Goal: Check status: Check status

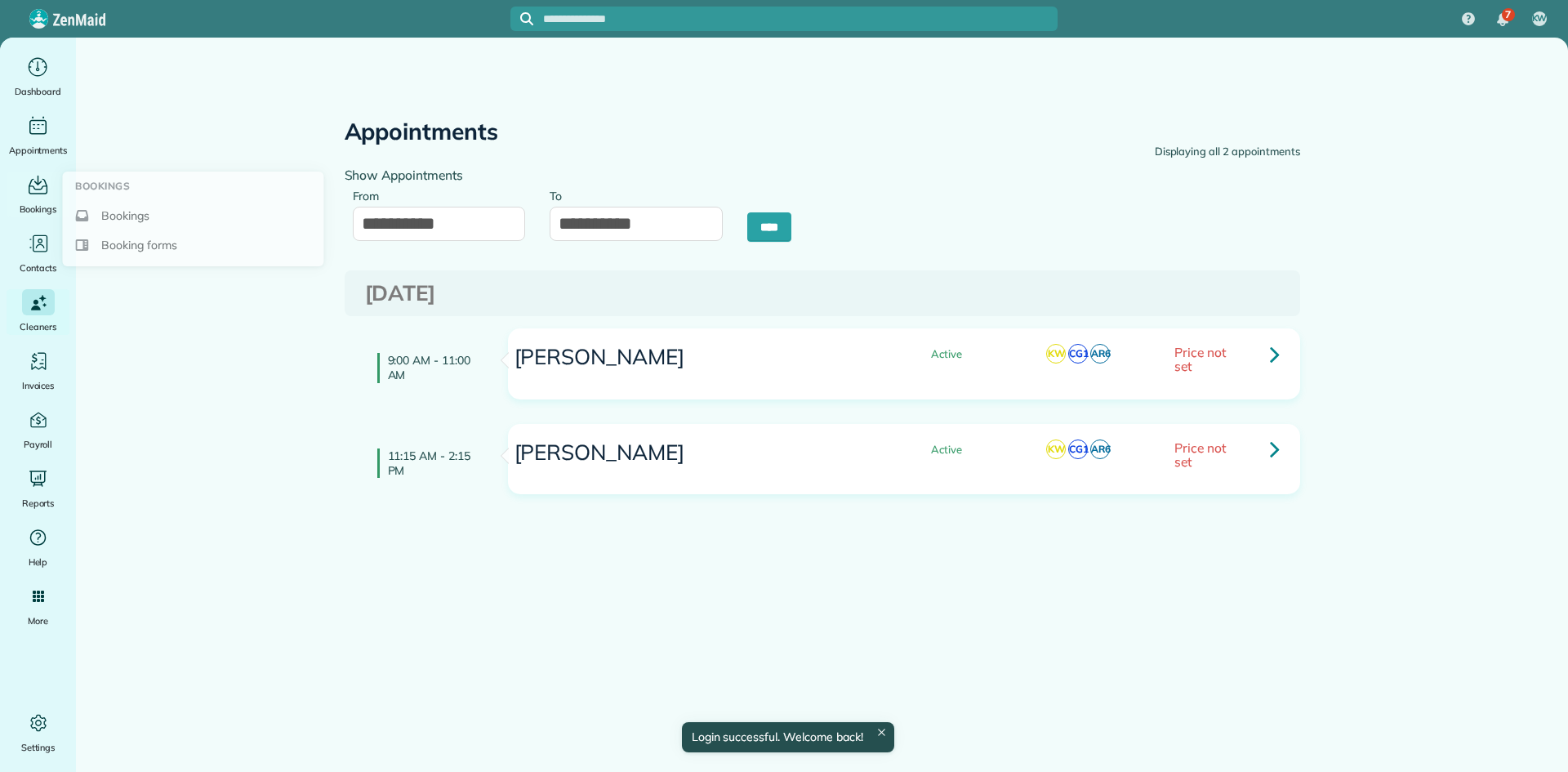
type input "**********"
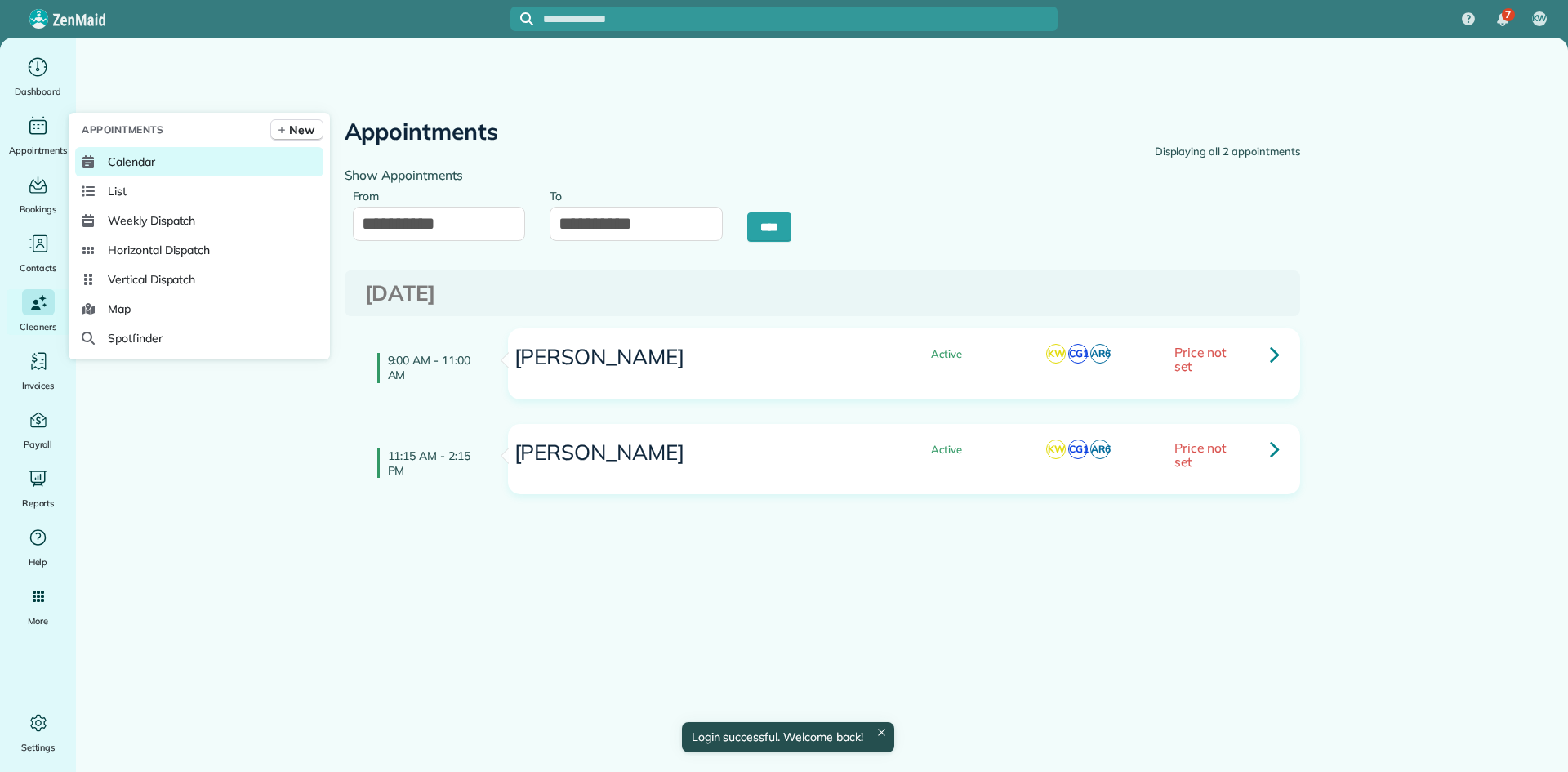
click at [111, 166] on span "Calendar" at bounding box center [131, 162] width 47 height 17
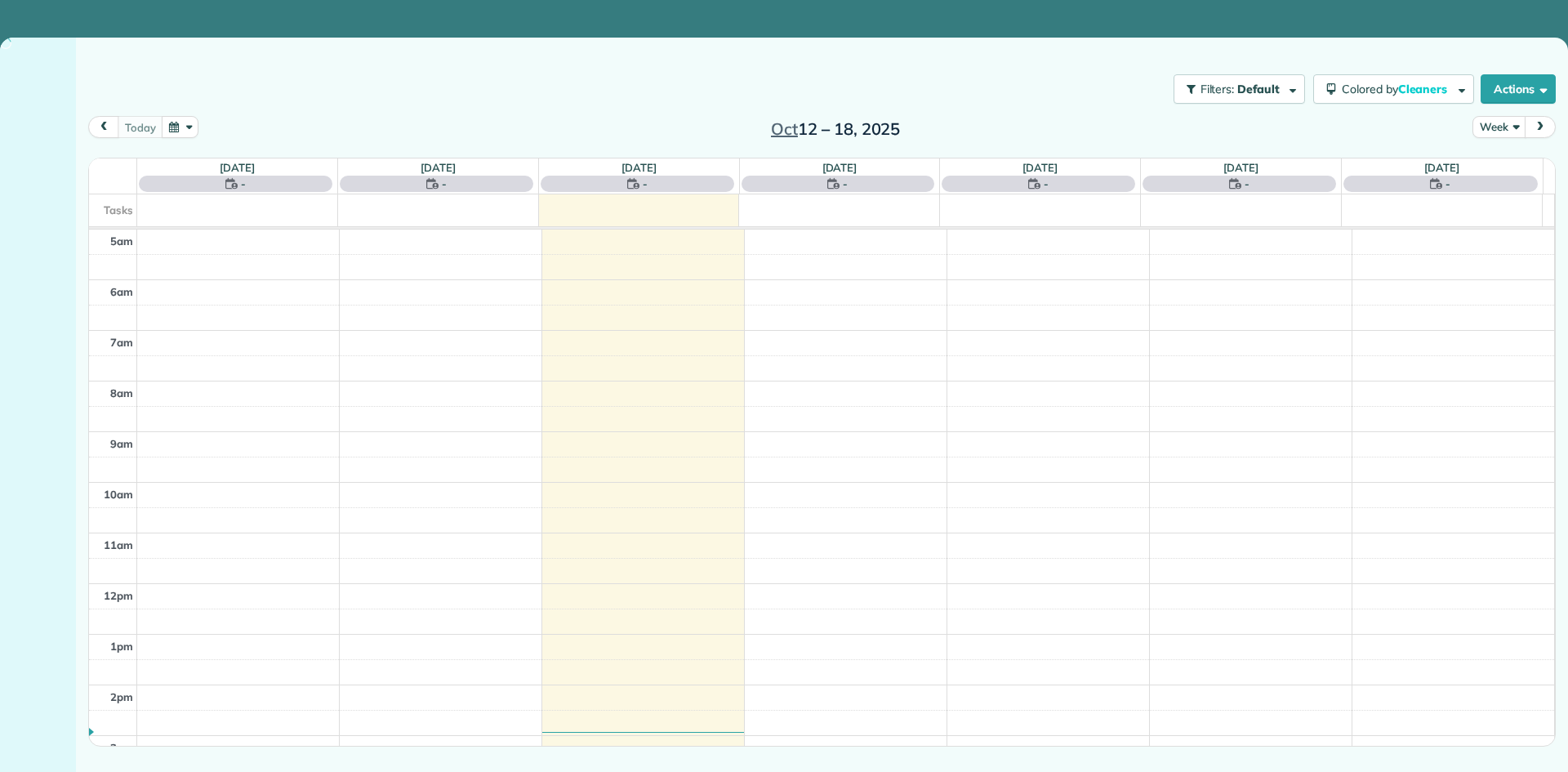
scroll to position [102, 0]
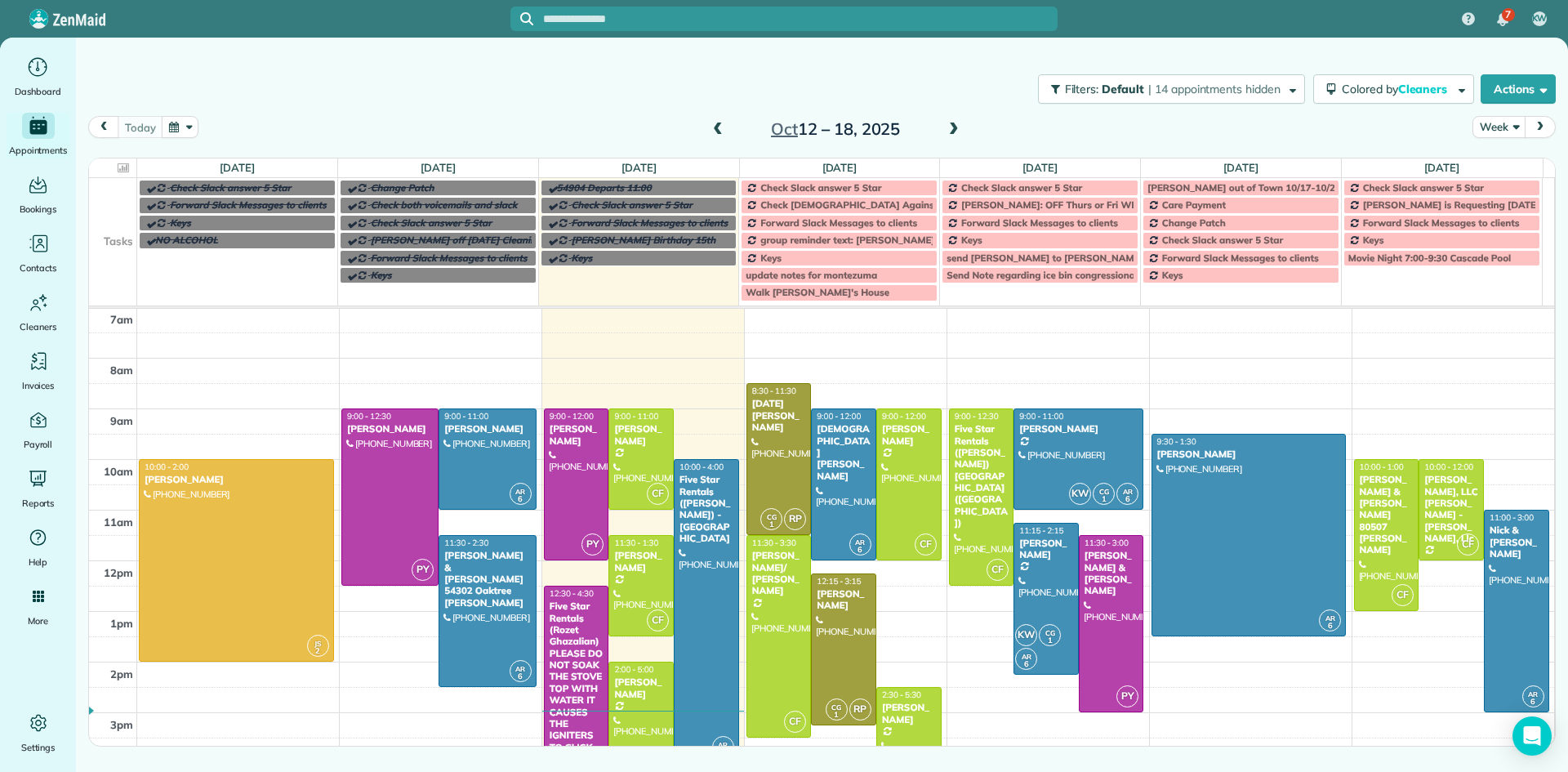
click at [953, 132] on span at bounding box center [954, 130] width 18 height 15
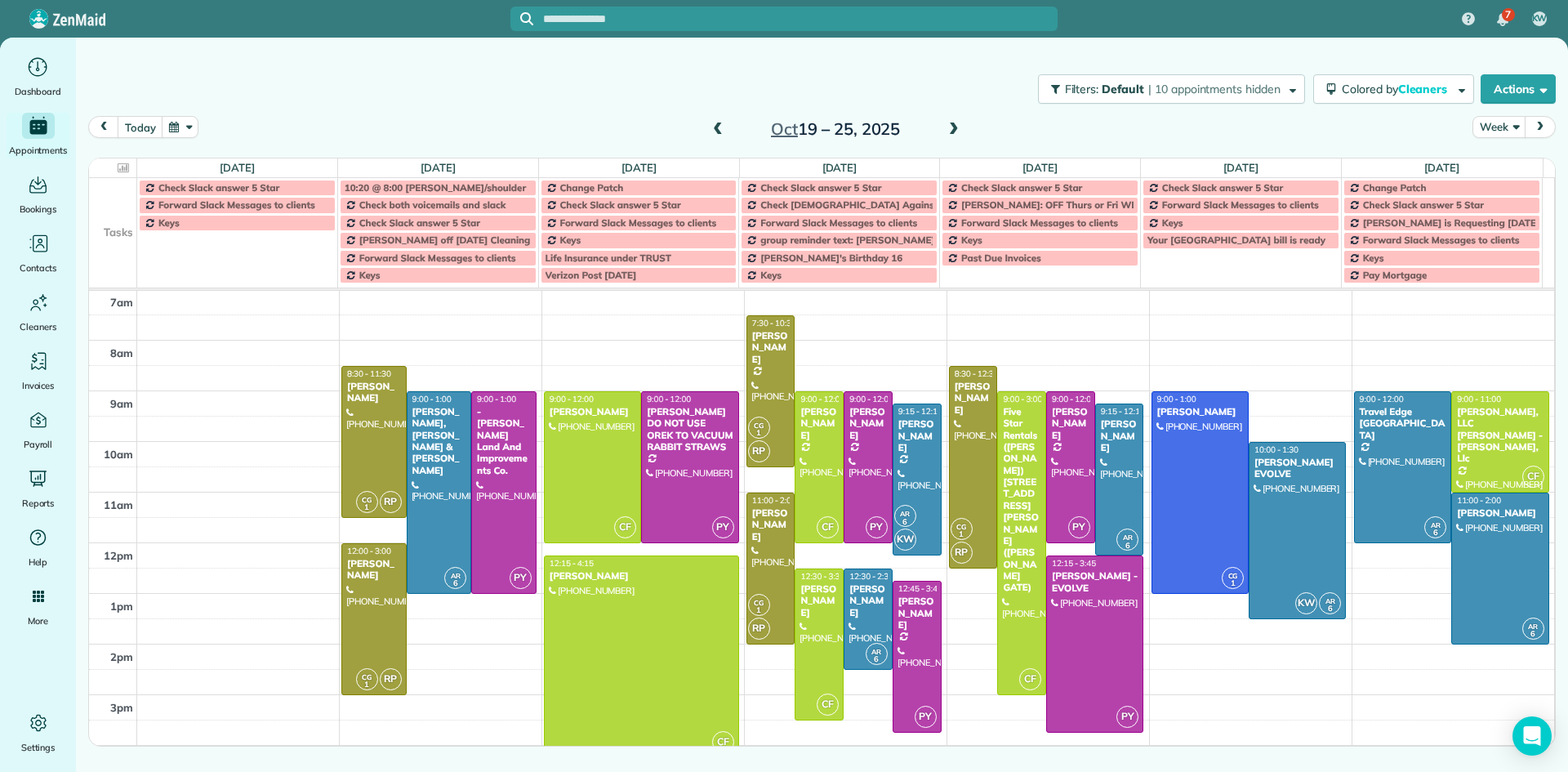
click at [948, 133] on span at bounding box center [954, 130] width 18 height 15
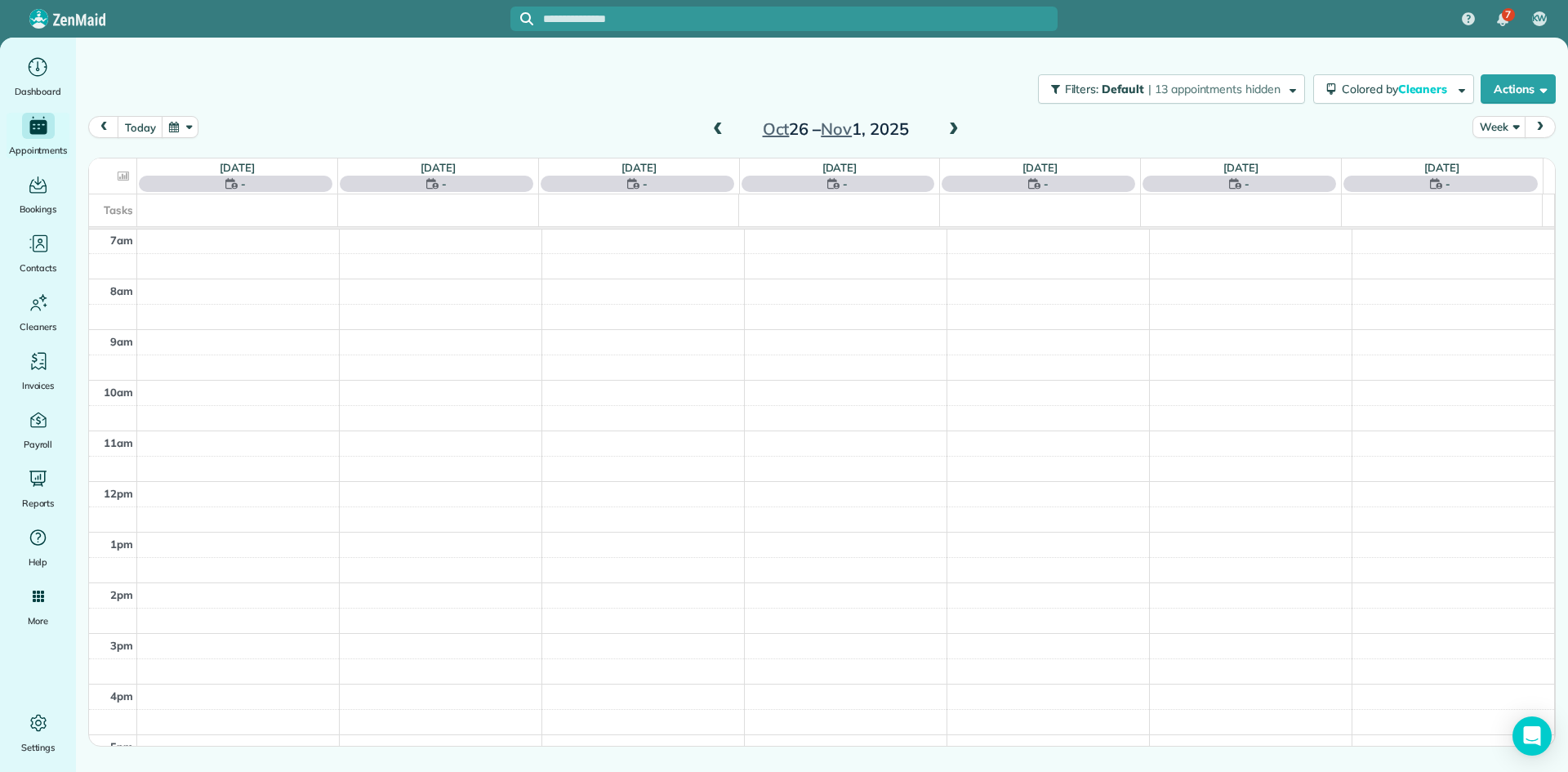
click at [948, 133] on span at bounding box center [954, 130] width 18 height 15
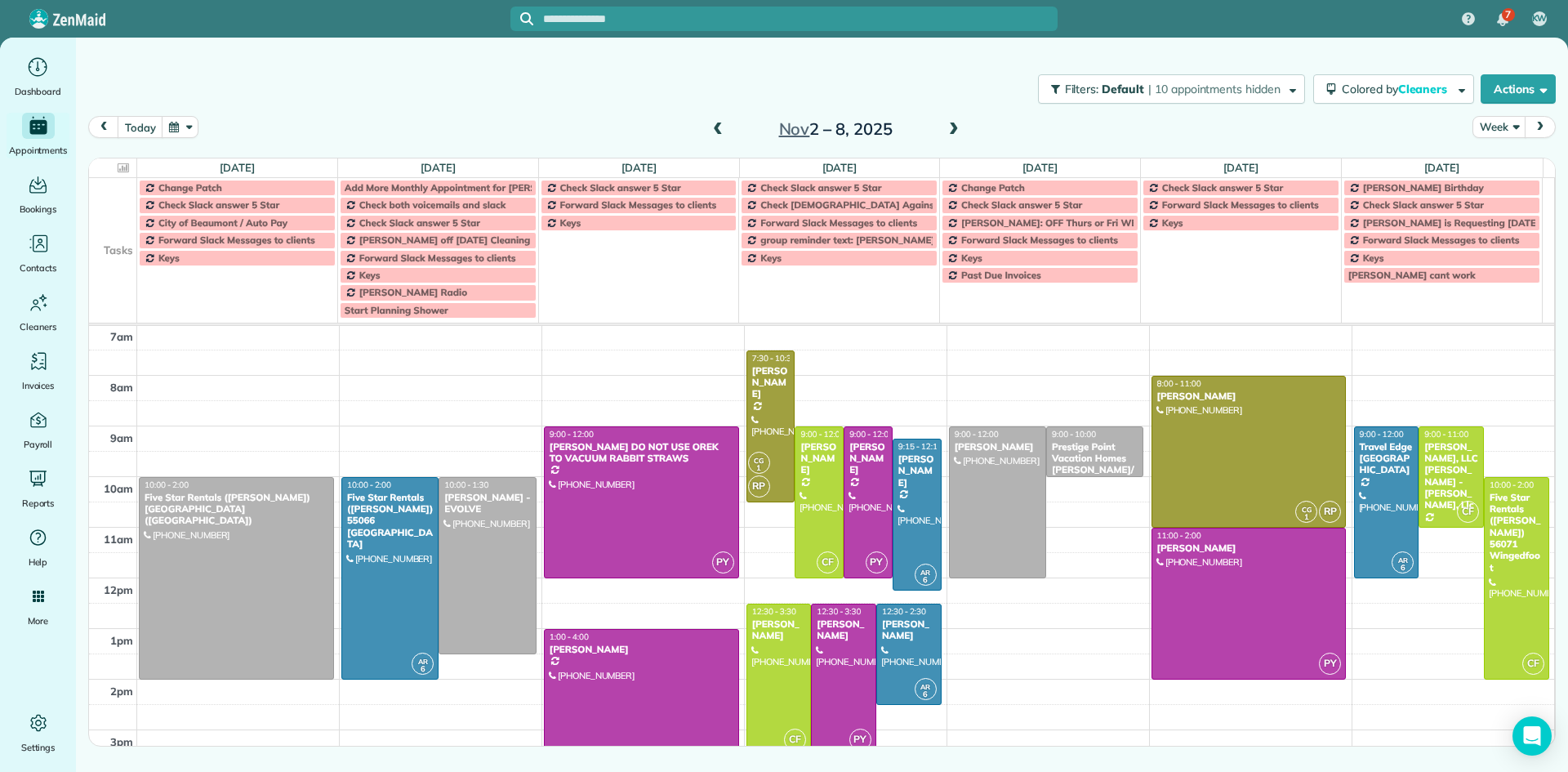
click at [725, 133] on span at bounding box center [718, 130] width 18 height 15
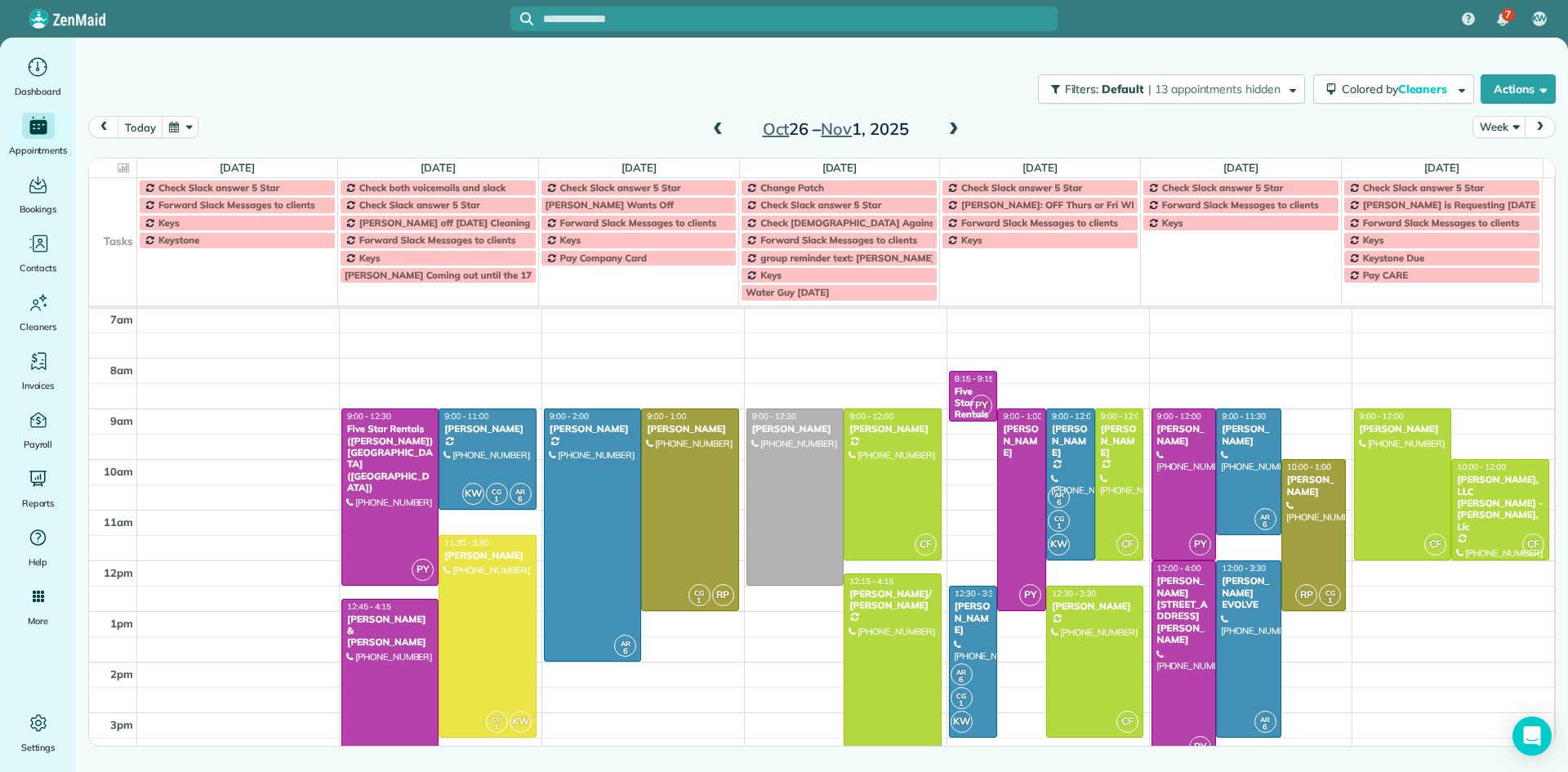
click at [953, 131] on span at bounding box center [954, 130] width 18 height 15
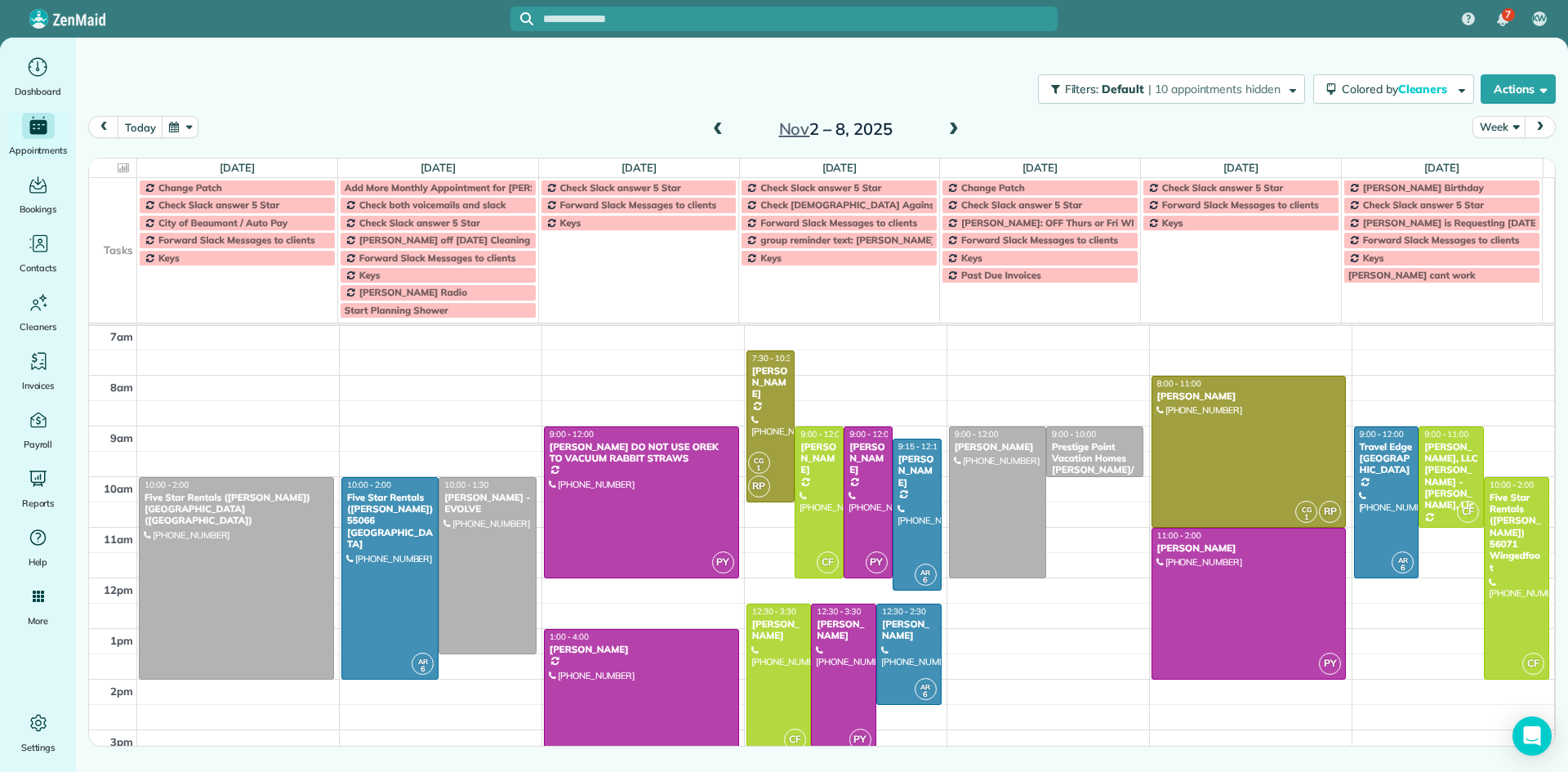
click at [953, 131] on span at bounding box center [954, 130] width 18 height 15
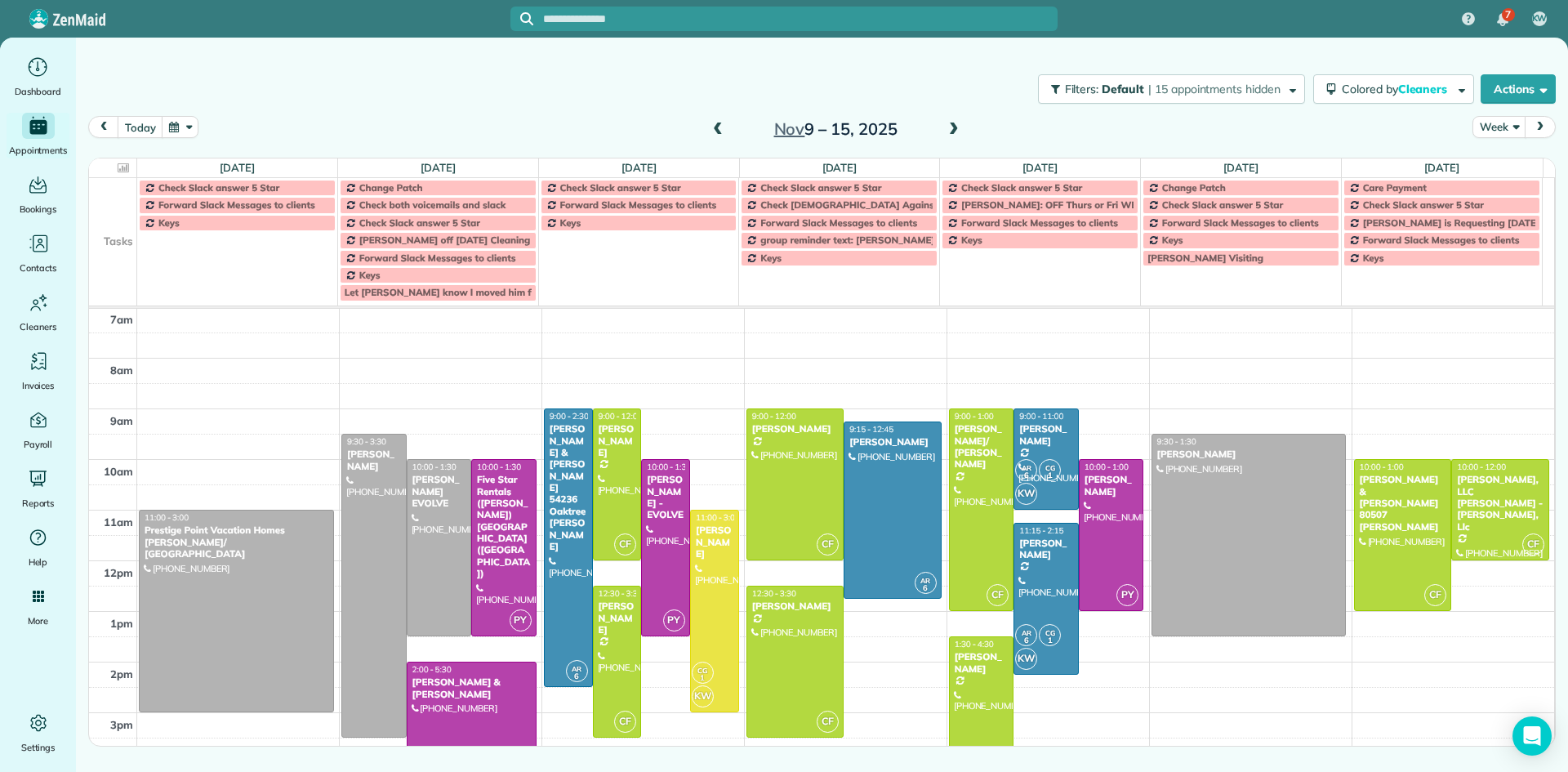
click at [953, 131] on span at bounding box center [954, 130] width 18 height 15
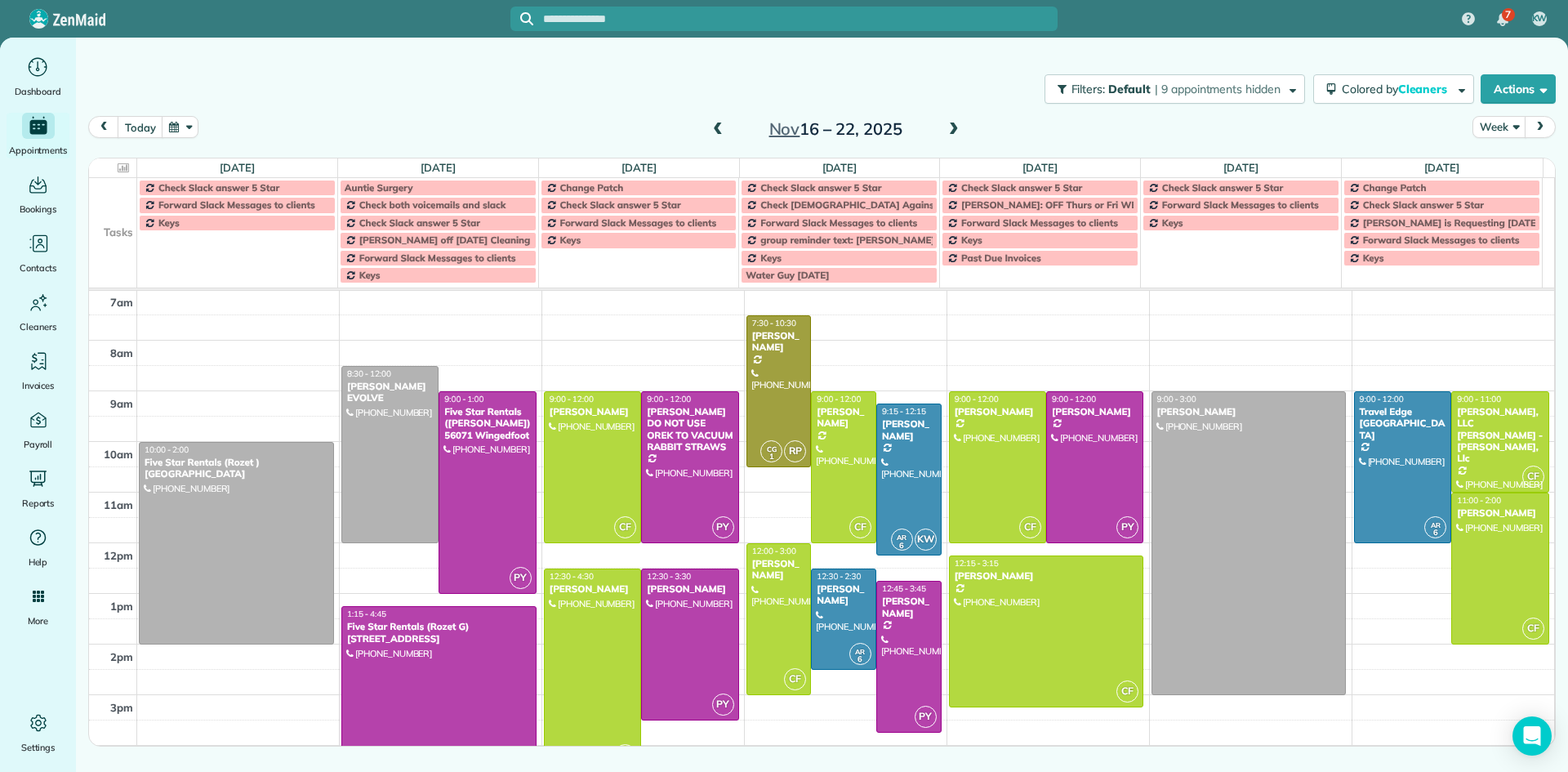
click at [724, 128] on span at bounding box center [718, 130] width 18 height 15
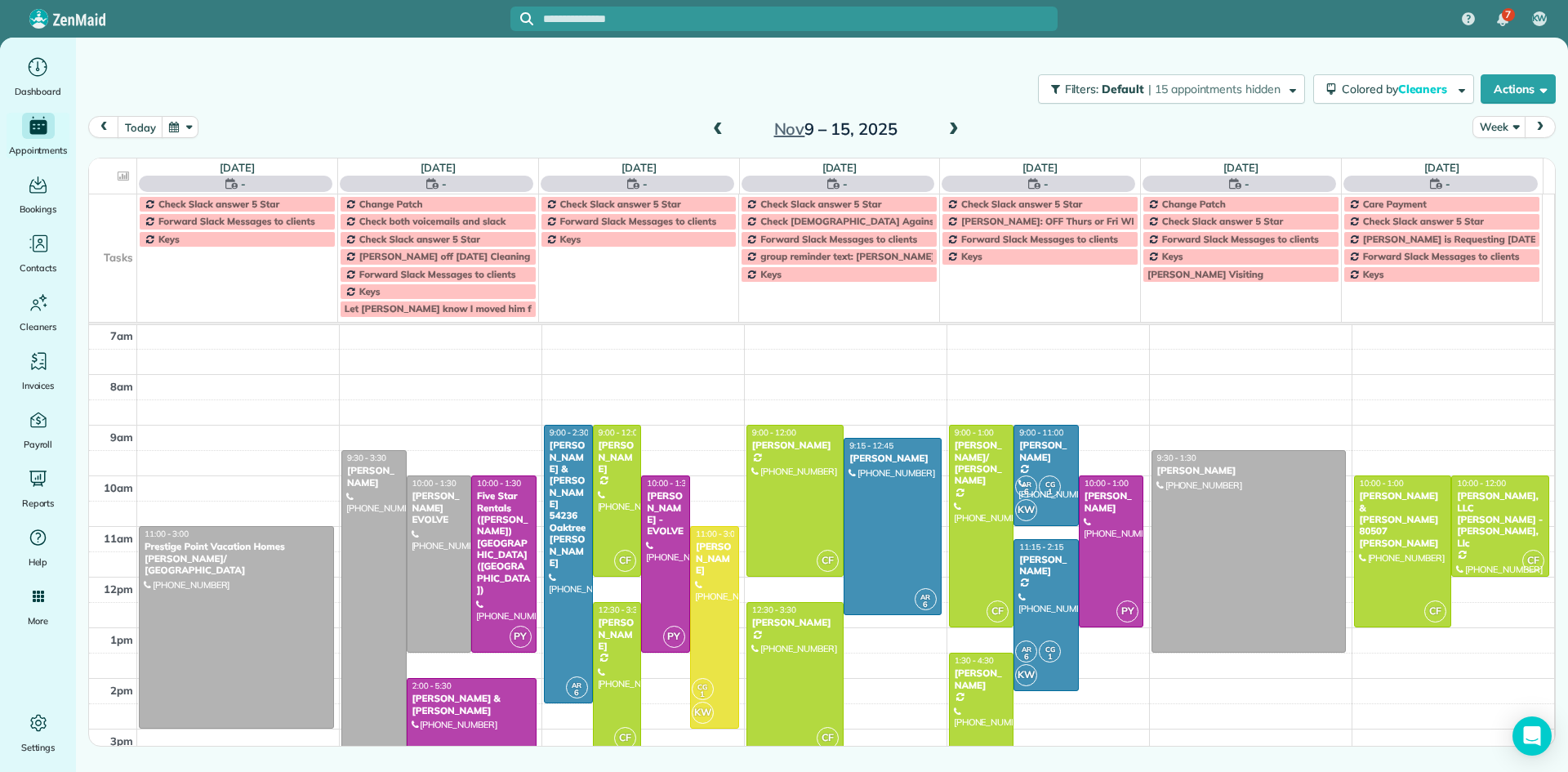
click at [724, 128] on span at bounding box center [718, 130] width 18 height 15
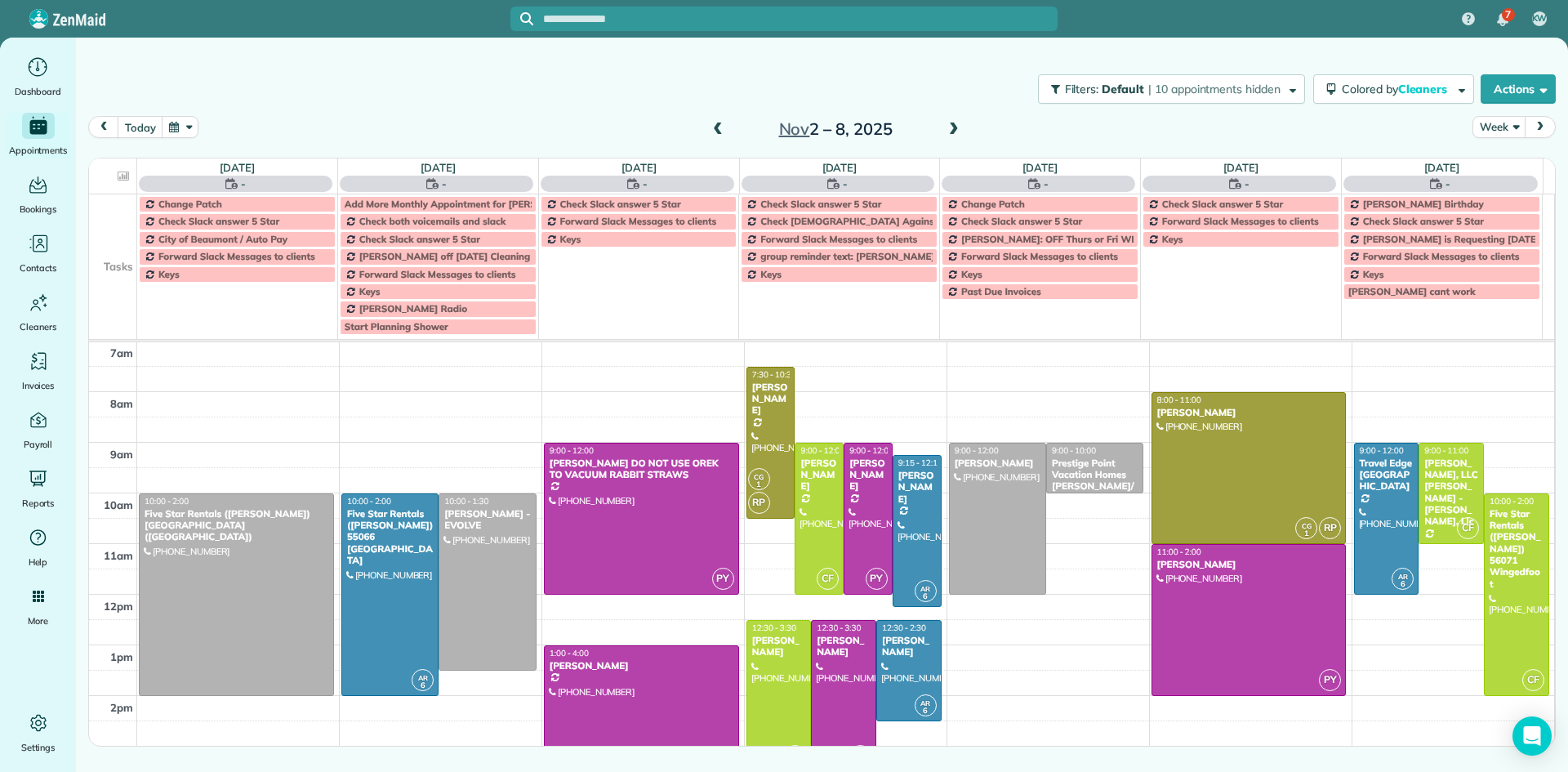
click at [724, 128] on span at bounding box center [718, 130] width 18 height 15
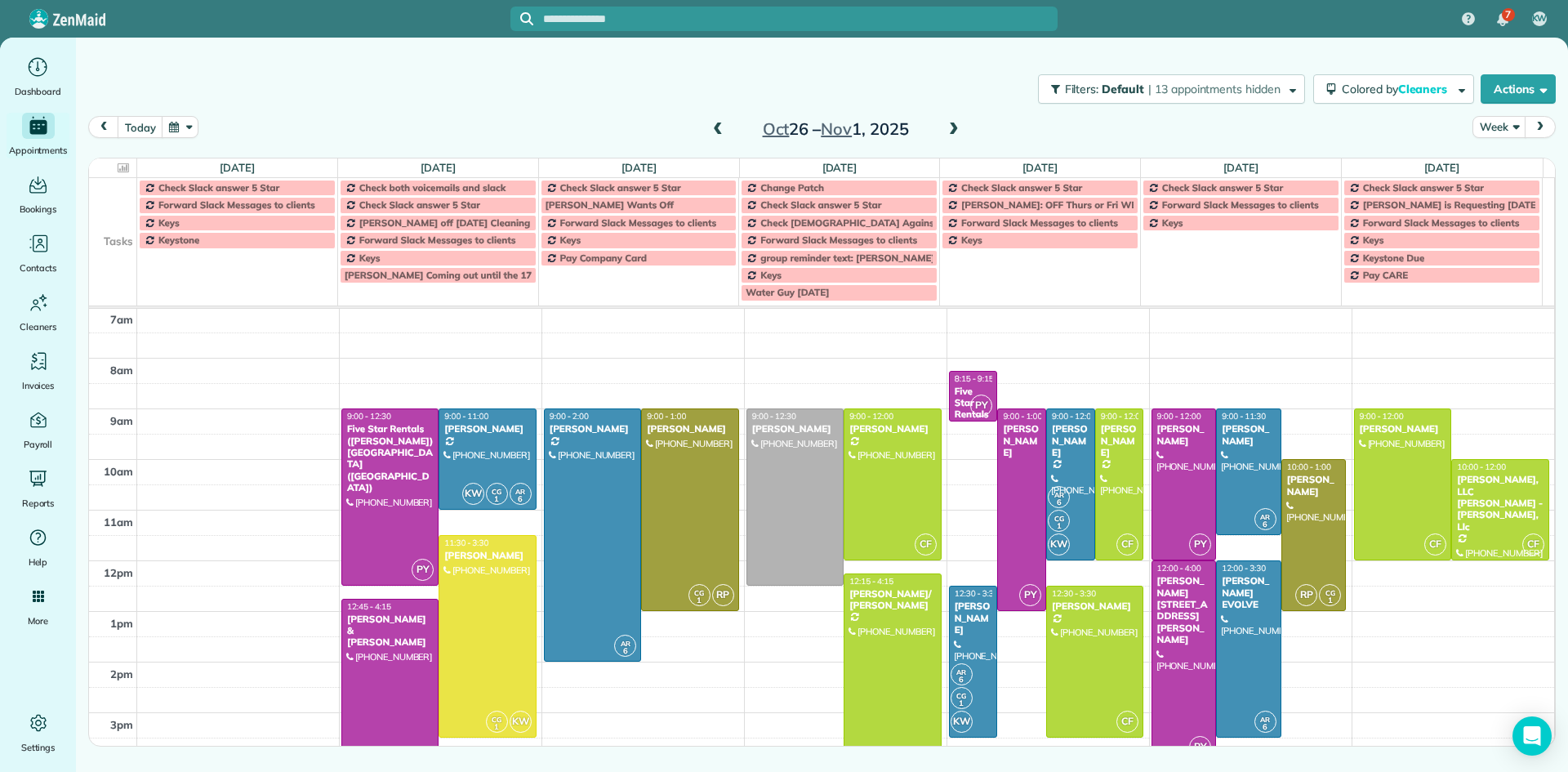
click at [953, 128] on span at bounding box center [954, 130] width 18 height 15
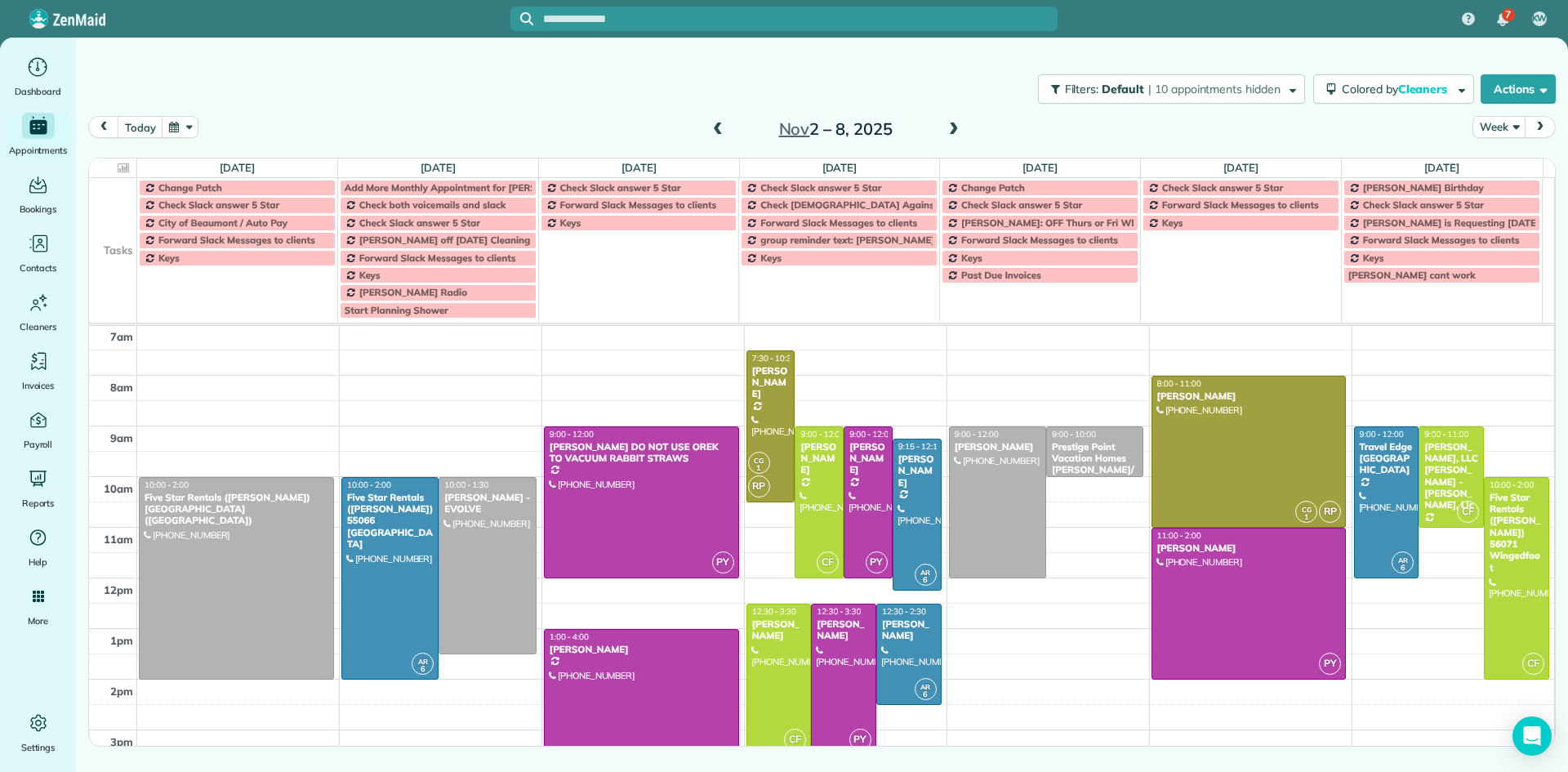
click at [953, 131] on span at bounding box center [954, 130] width 18 height 15
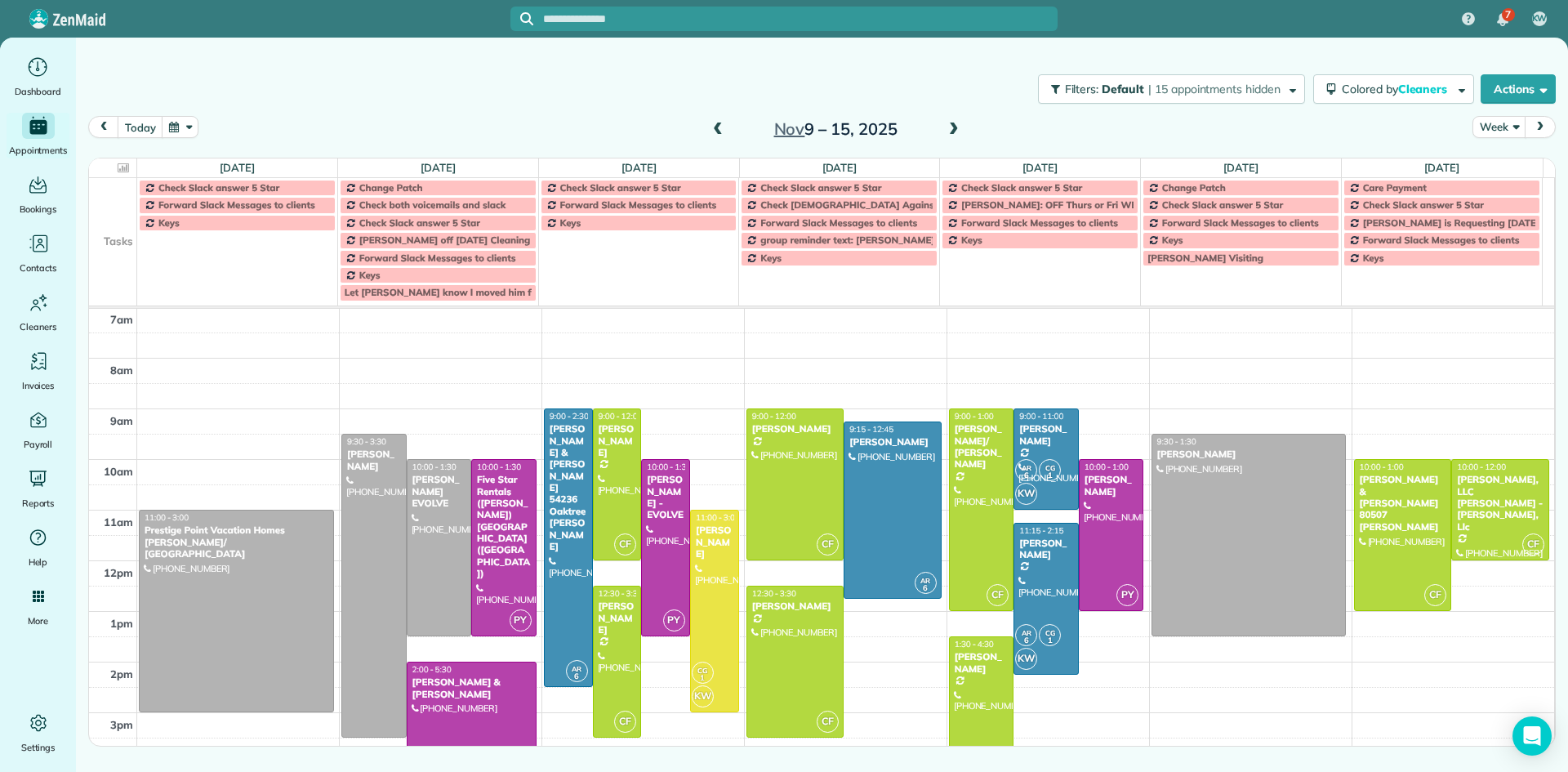
click at [953, 133] on span at bounding box center [954, 130] width 18 height 15
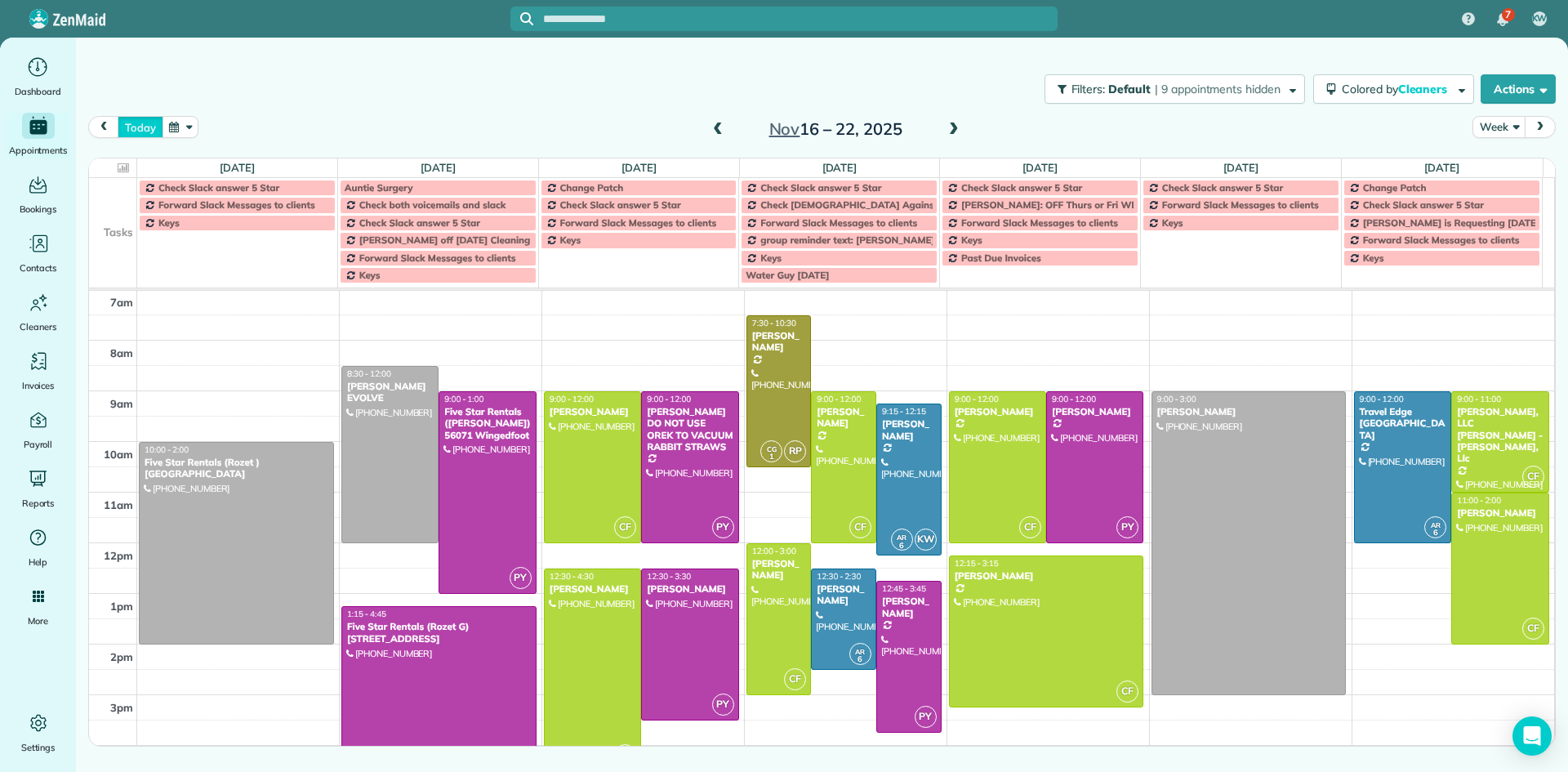
click at [137, 131] on button "today" at bounding box center [140, 126] width 45 height 22
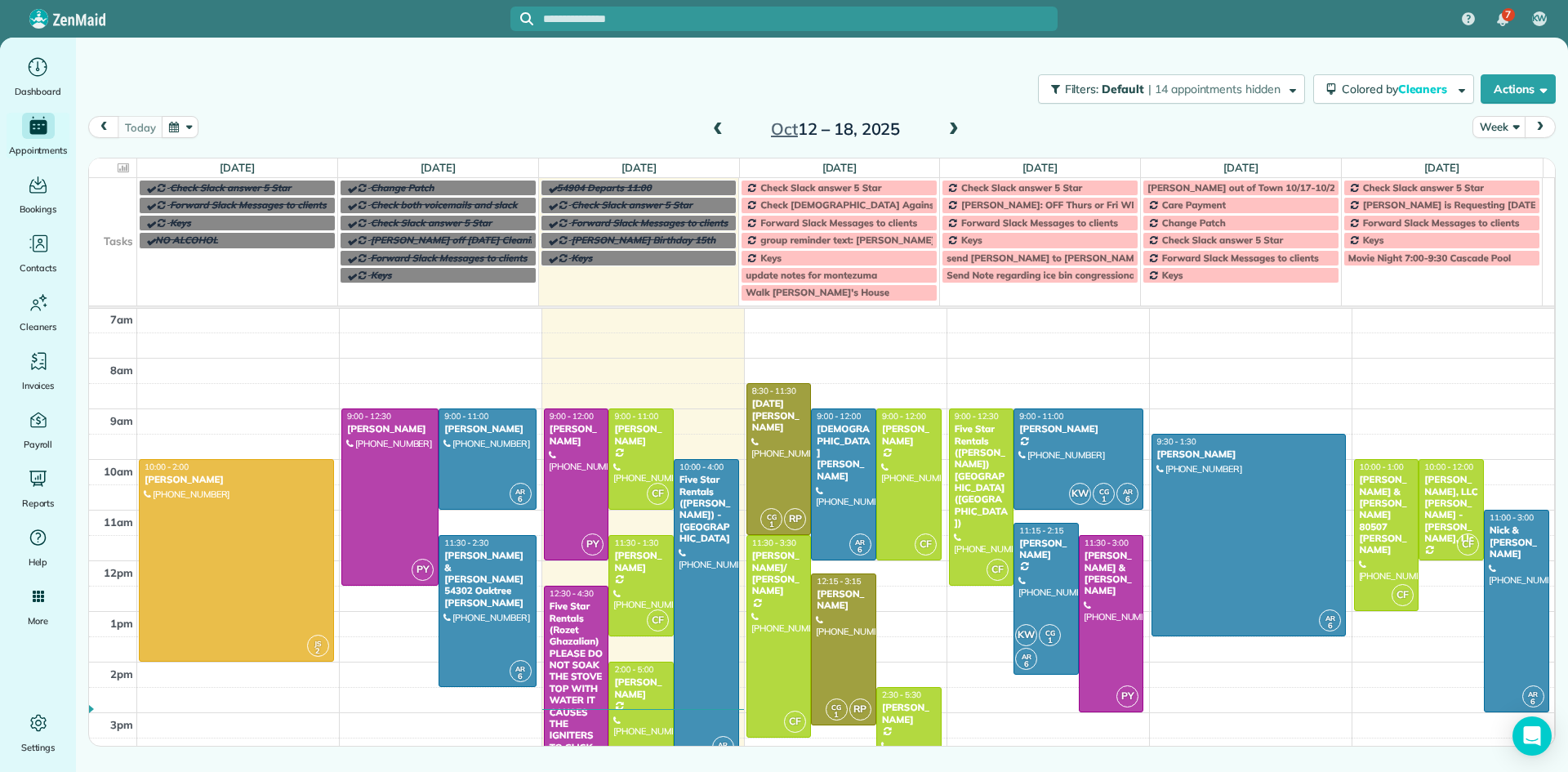
click at [951, 137] on span at bounding box center [954, 130] width 18 height 25
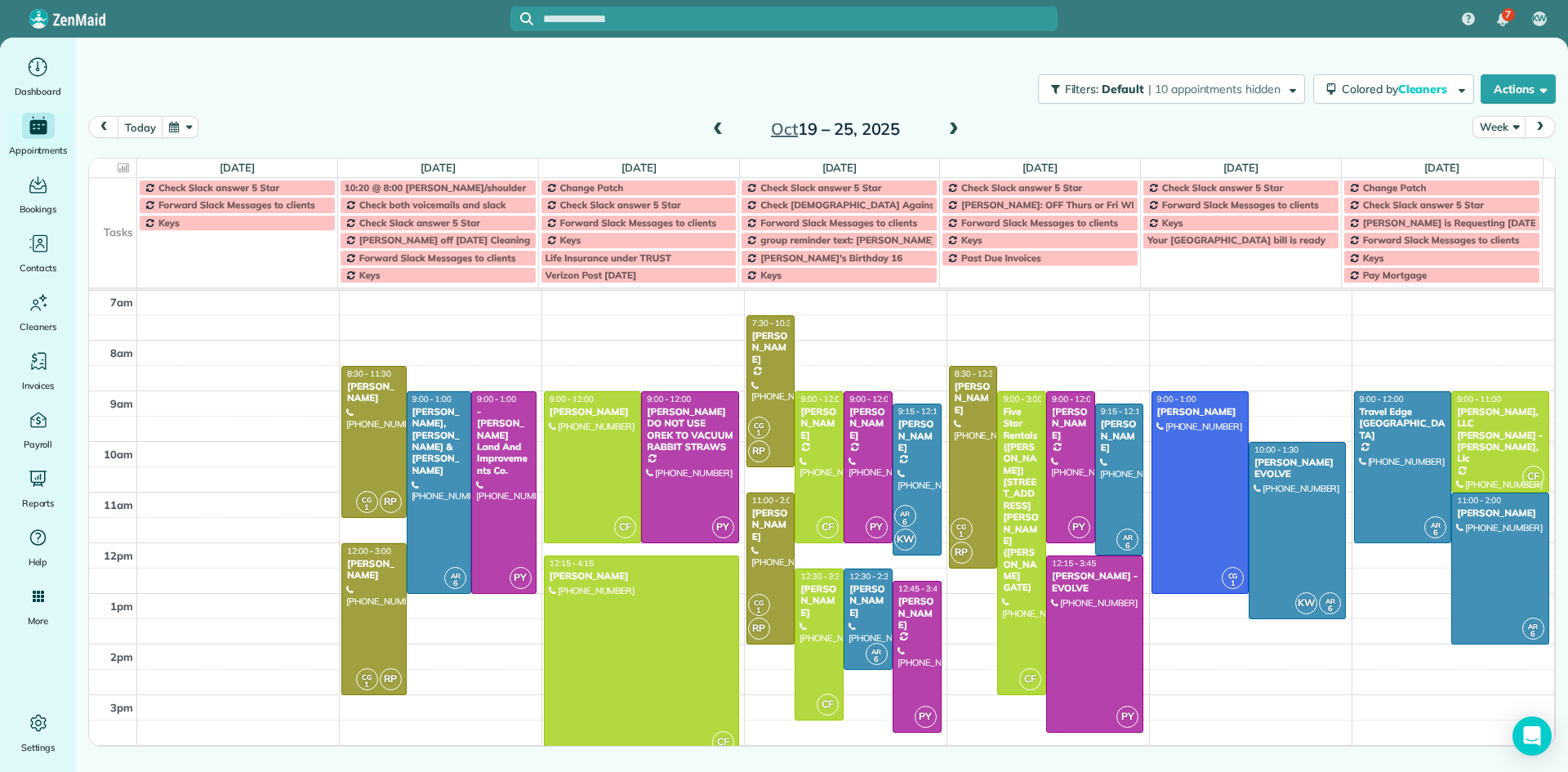
click at [951, 137] on span at bounding box center [954, 130] width 18 height 25
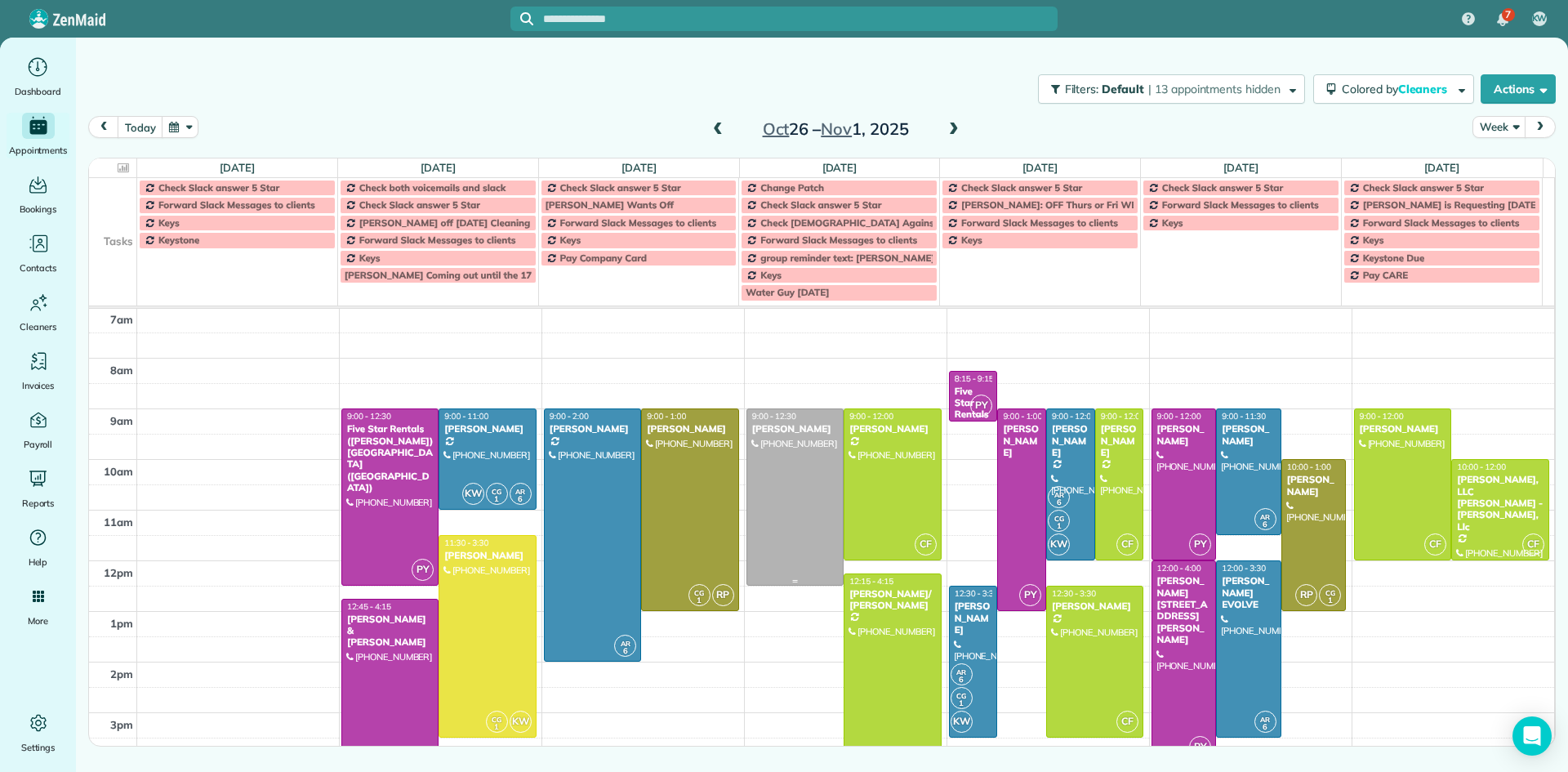
click at [782, 459] on div at bounding box center [796, 497] width 96 height 176
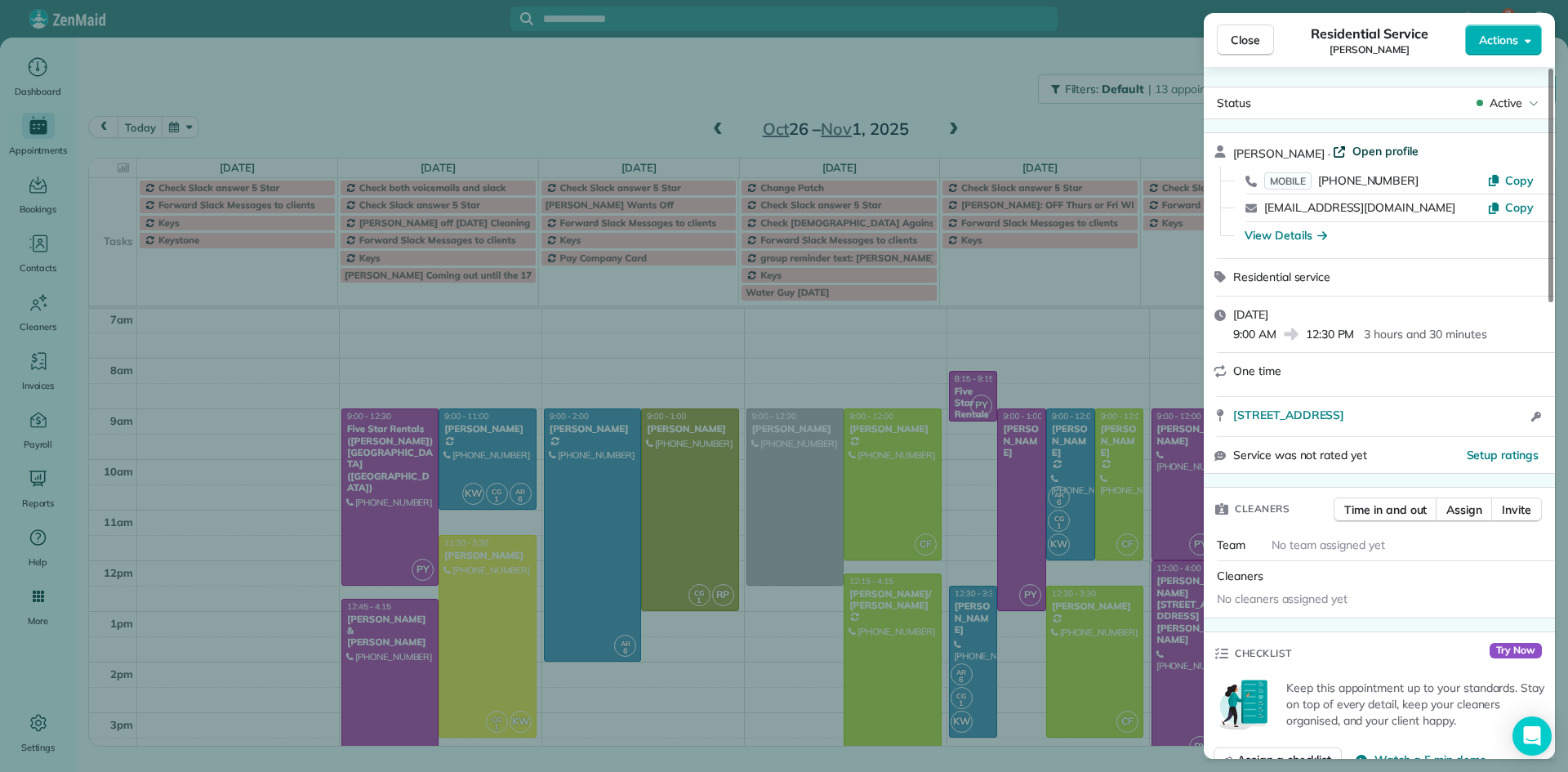
click at [1403, 157] on span "Open profile" at bounding box center [1385, 151] width 66 height 17
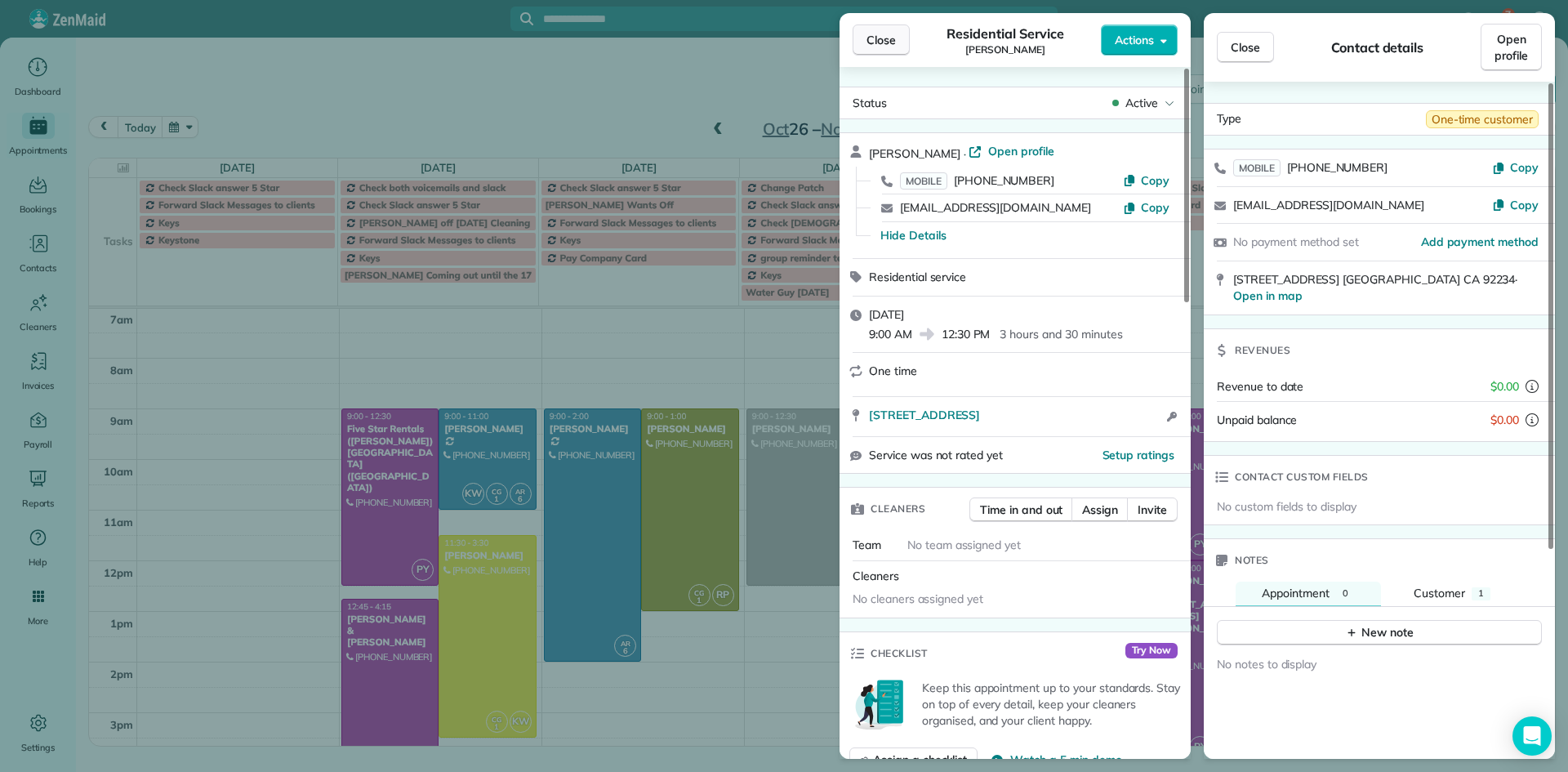
click at [882, 49] on button "Close" at bounding box center [881, 41] width 57 height 31
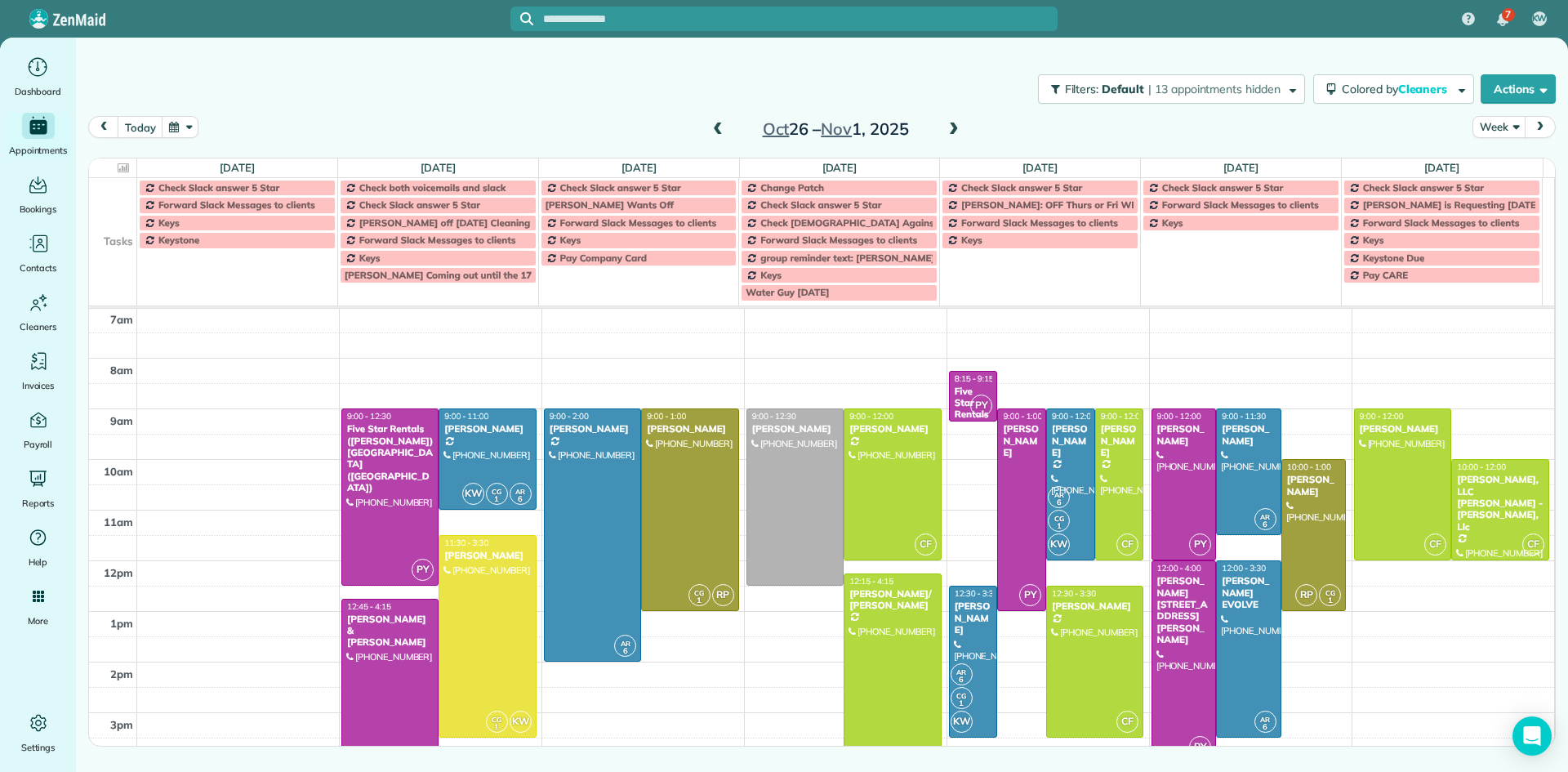
click at [719, 128] on span at bounding box center [718, 130] width 18 height 15
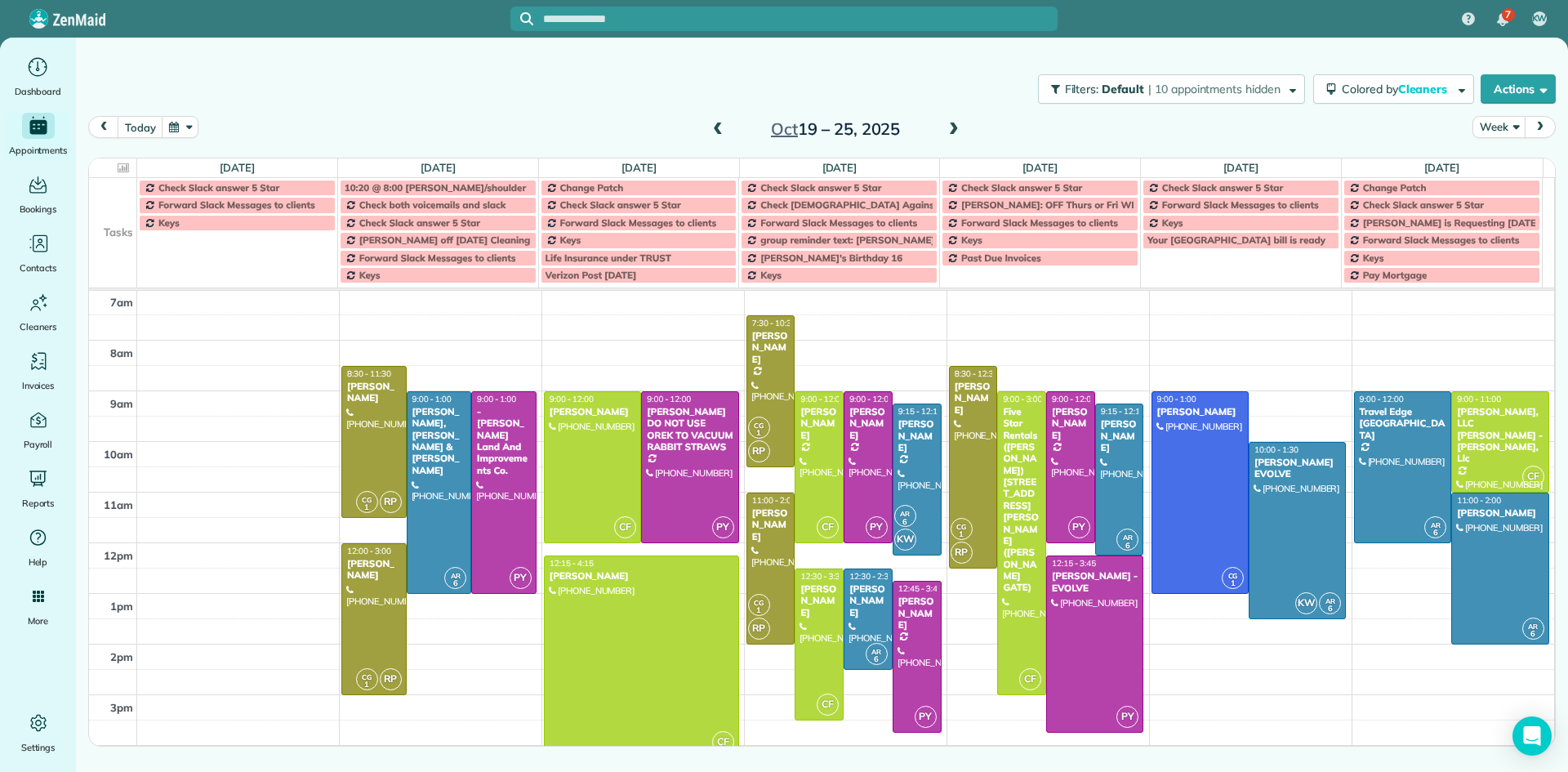
click at [719, 128] on span at bounding box center [718, 130] width 18 height 15
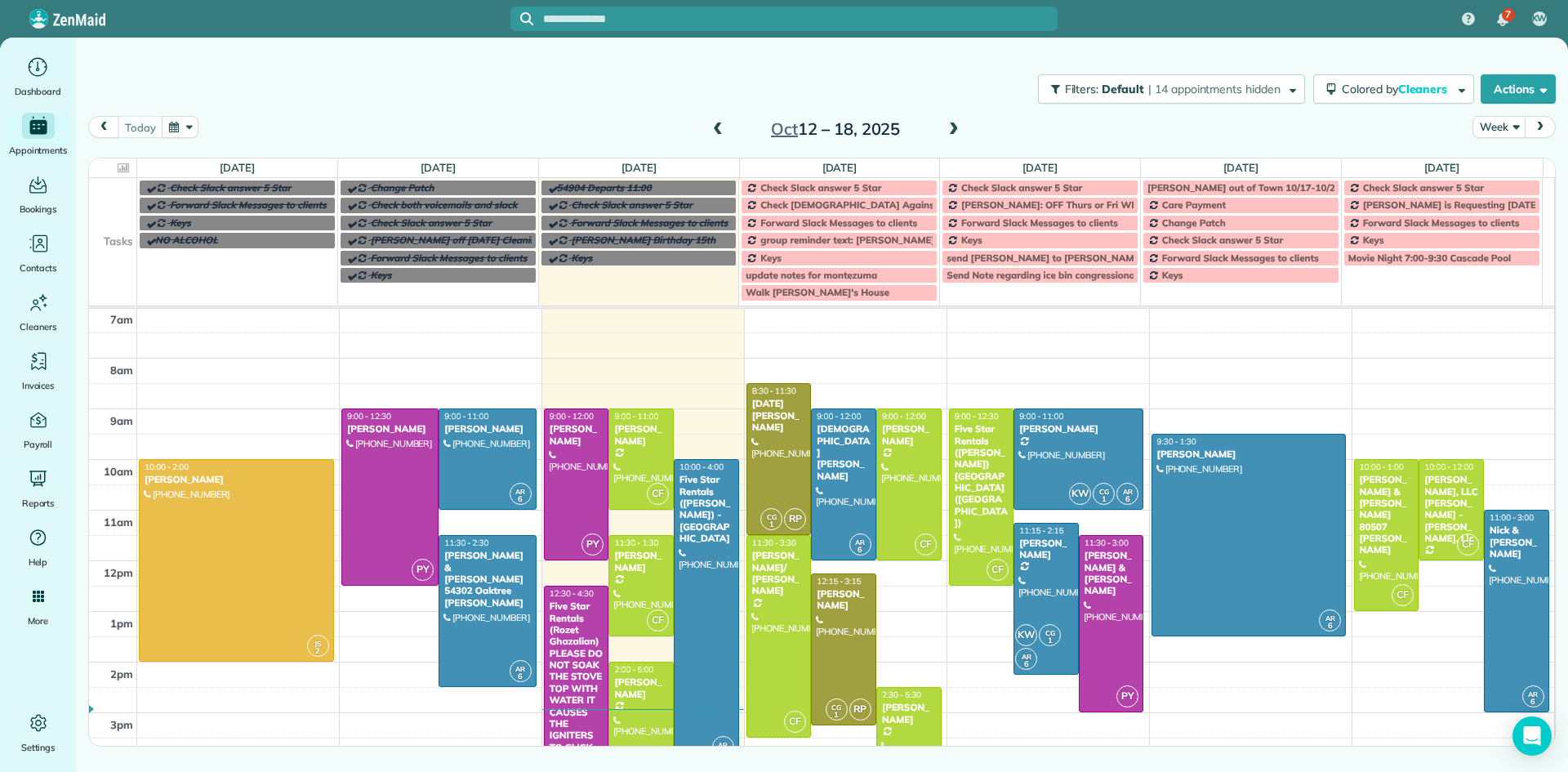
click at [716, 129] on span at bounding box center [718, 130] width 18 height 15
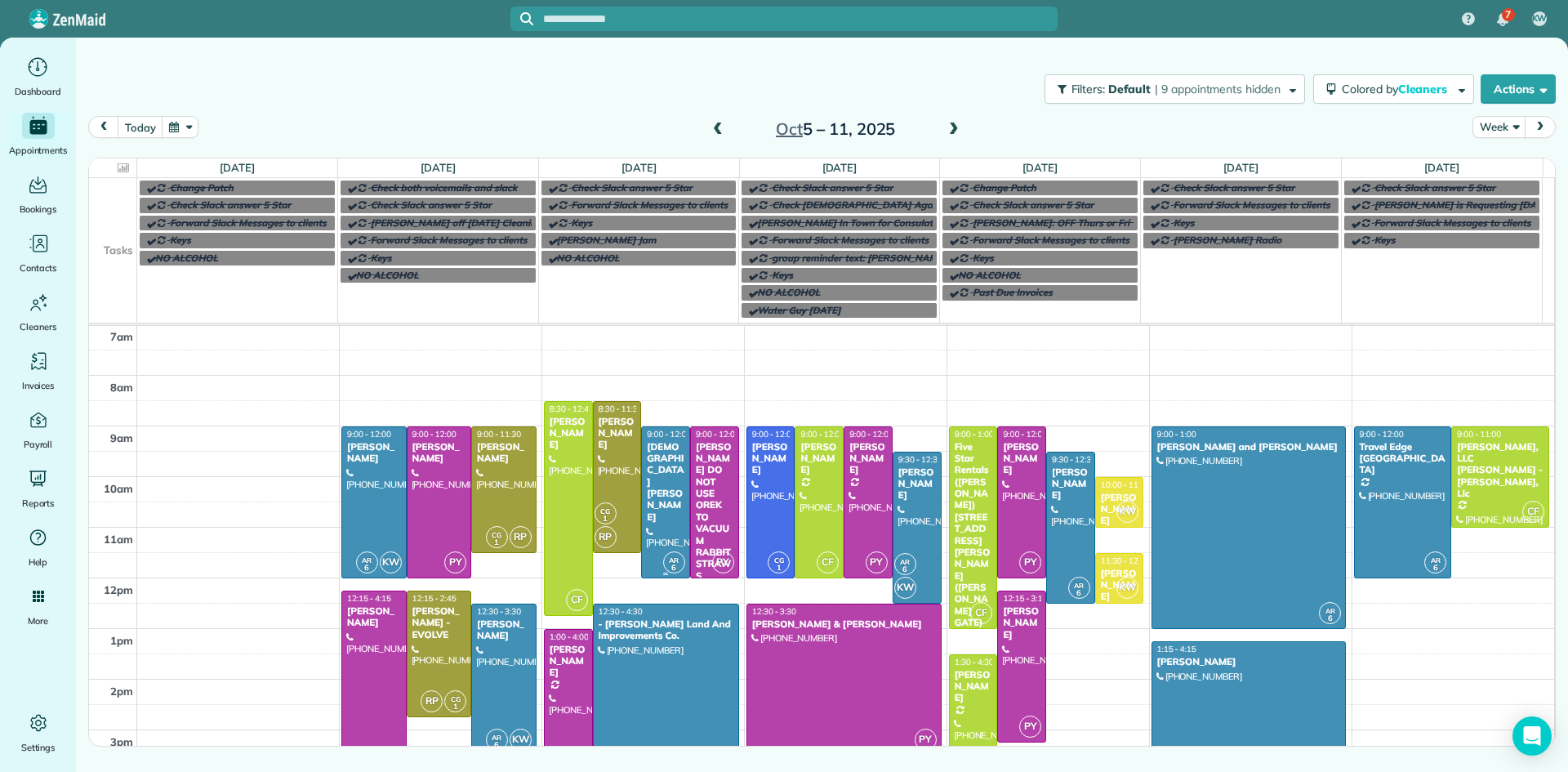
click at [650, 493] on div at bounding box center [665, 503] width 47 height 150
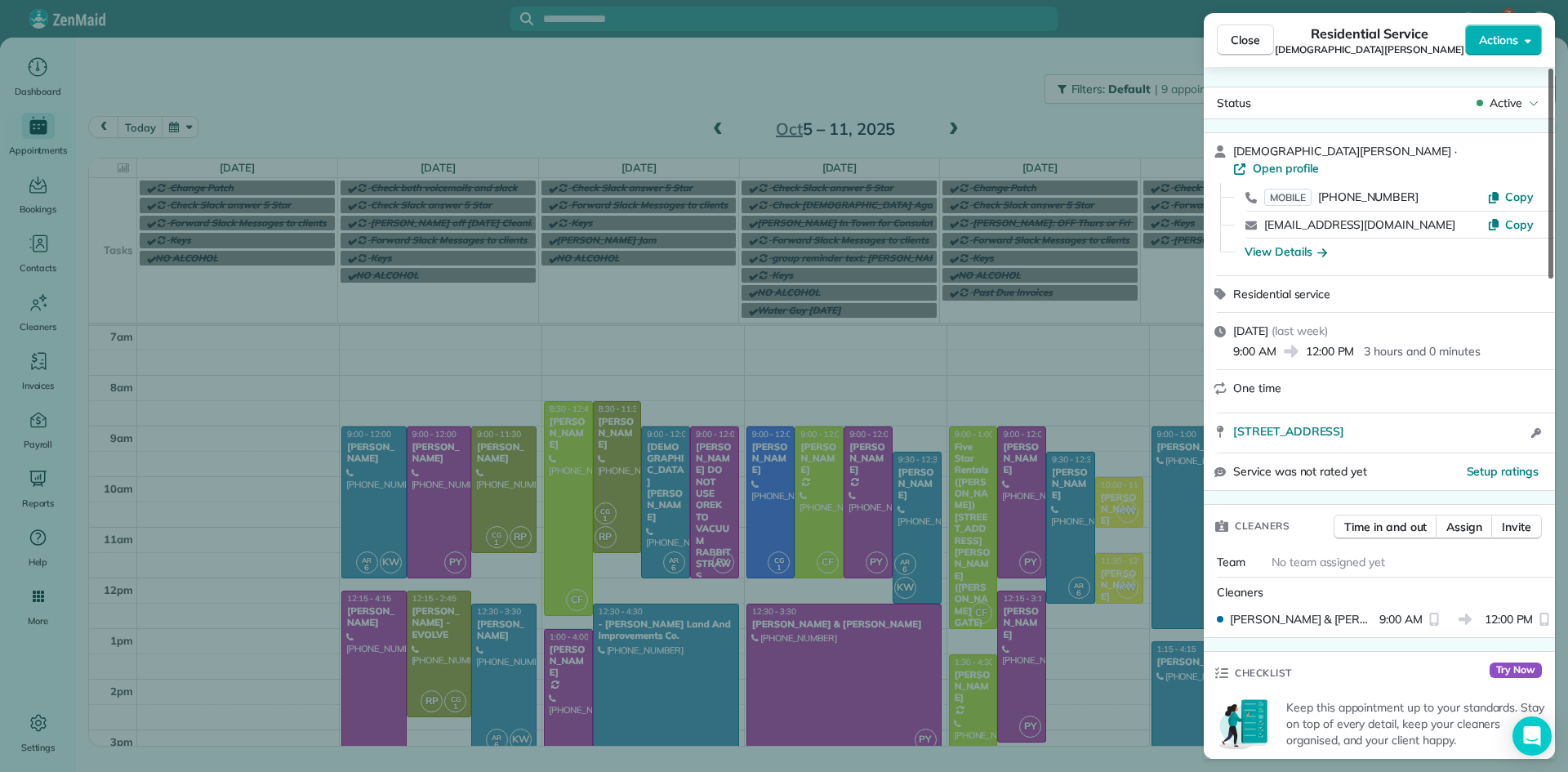
drag, startPoint x: 1549, startPoint y: 259, endPoint x: 1553, endPoint y: 221, distance: 38.2
click at [1553, 221] on div at bounding box center [1551, 174] width 5 height 210
click at [1319, 160] on span "Open profile" at bounding box center [1286, 169] width 66 height 17
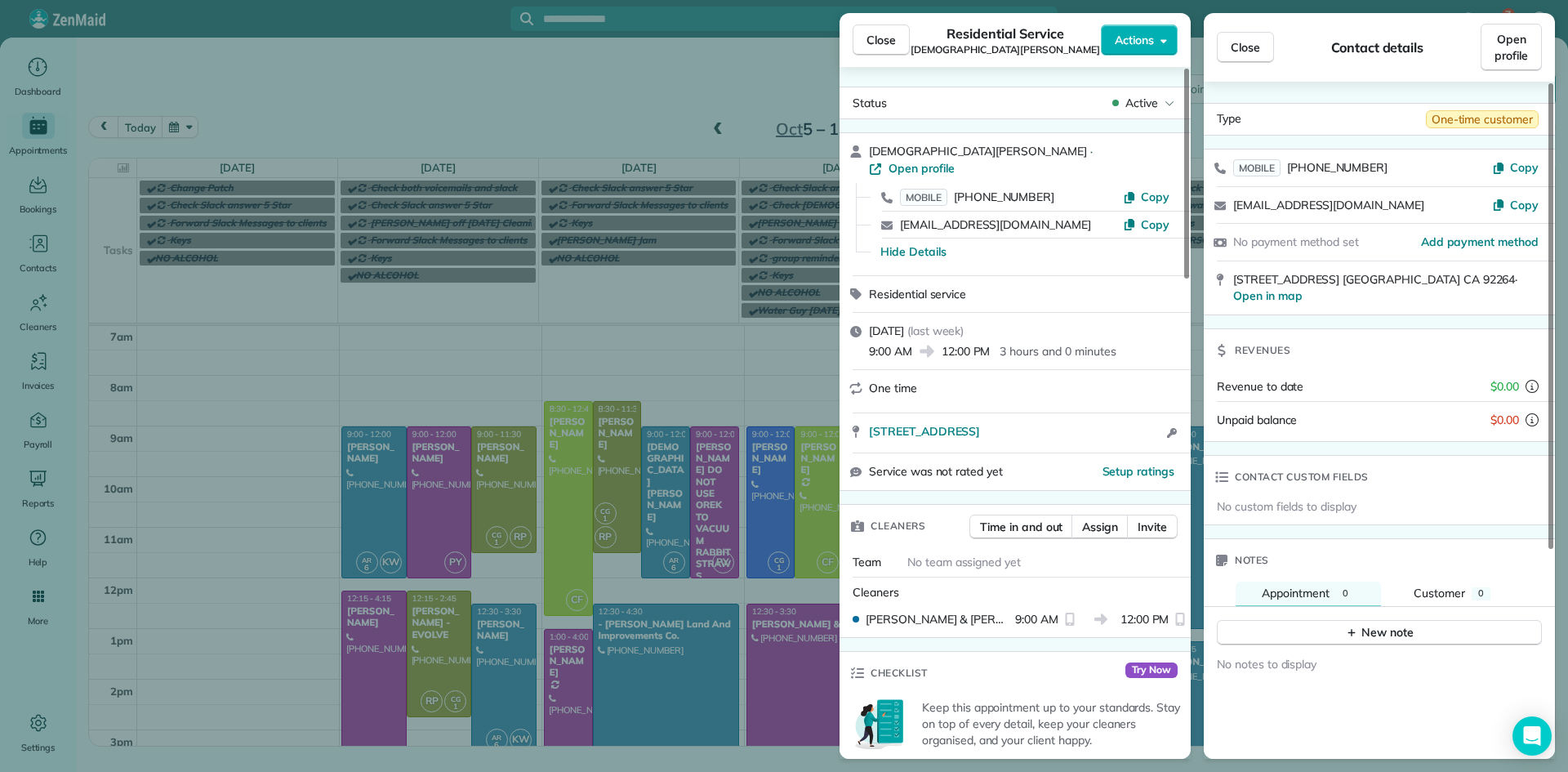
click at [821, 21] on div "Close Residential Service [PERSON_NAME] Actions Status Active [PERSON_NAME] · O…" at bounding box center [784, 386] width 1568 height 772
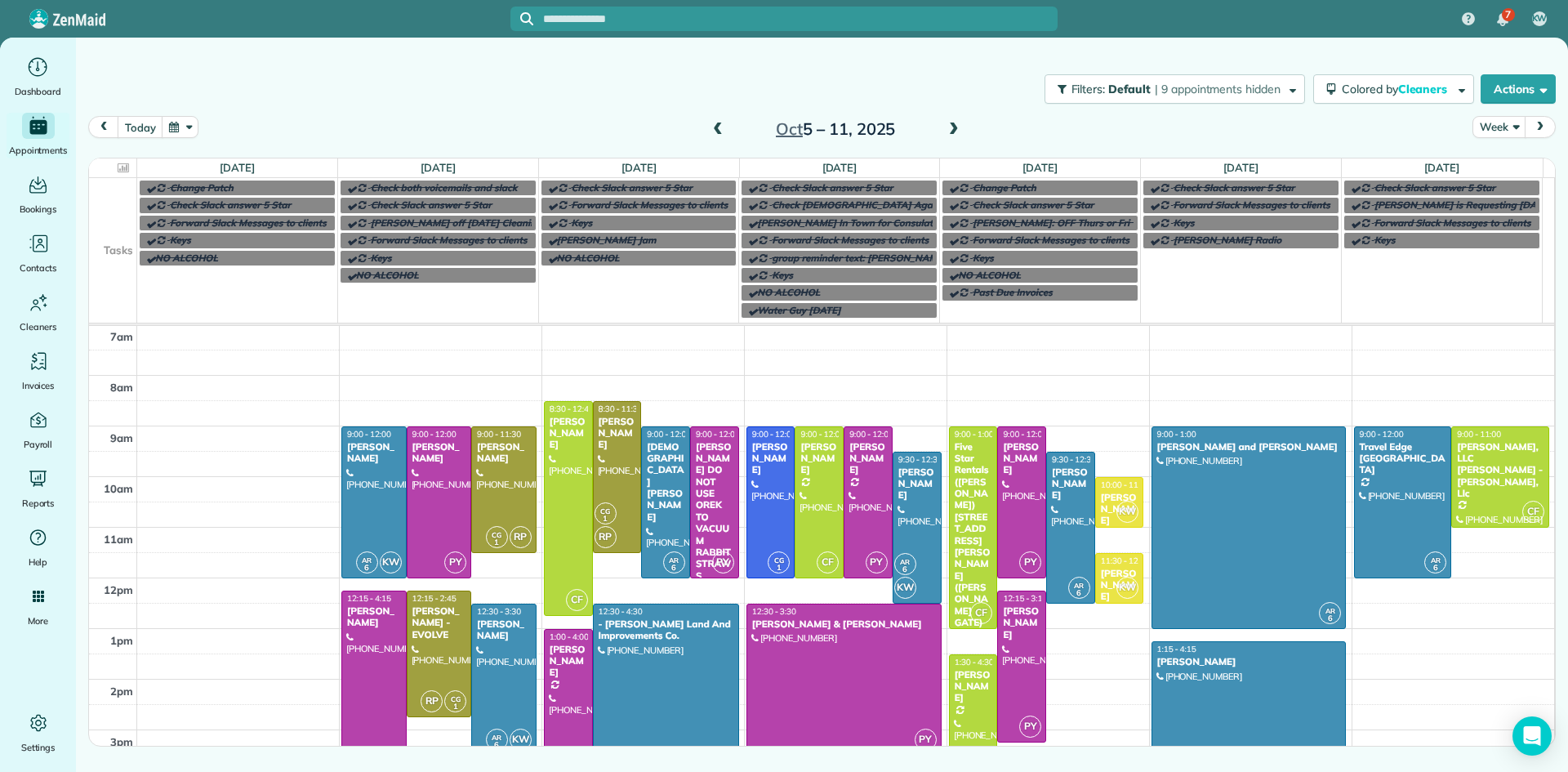
click at [943, 126] on div "[DATE] – [DATE]" at bounding box center [835, 129] width 261 height 26
click at [948, 132] on span at bounding box center [954, 130] width 18 height 15
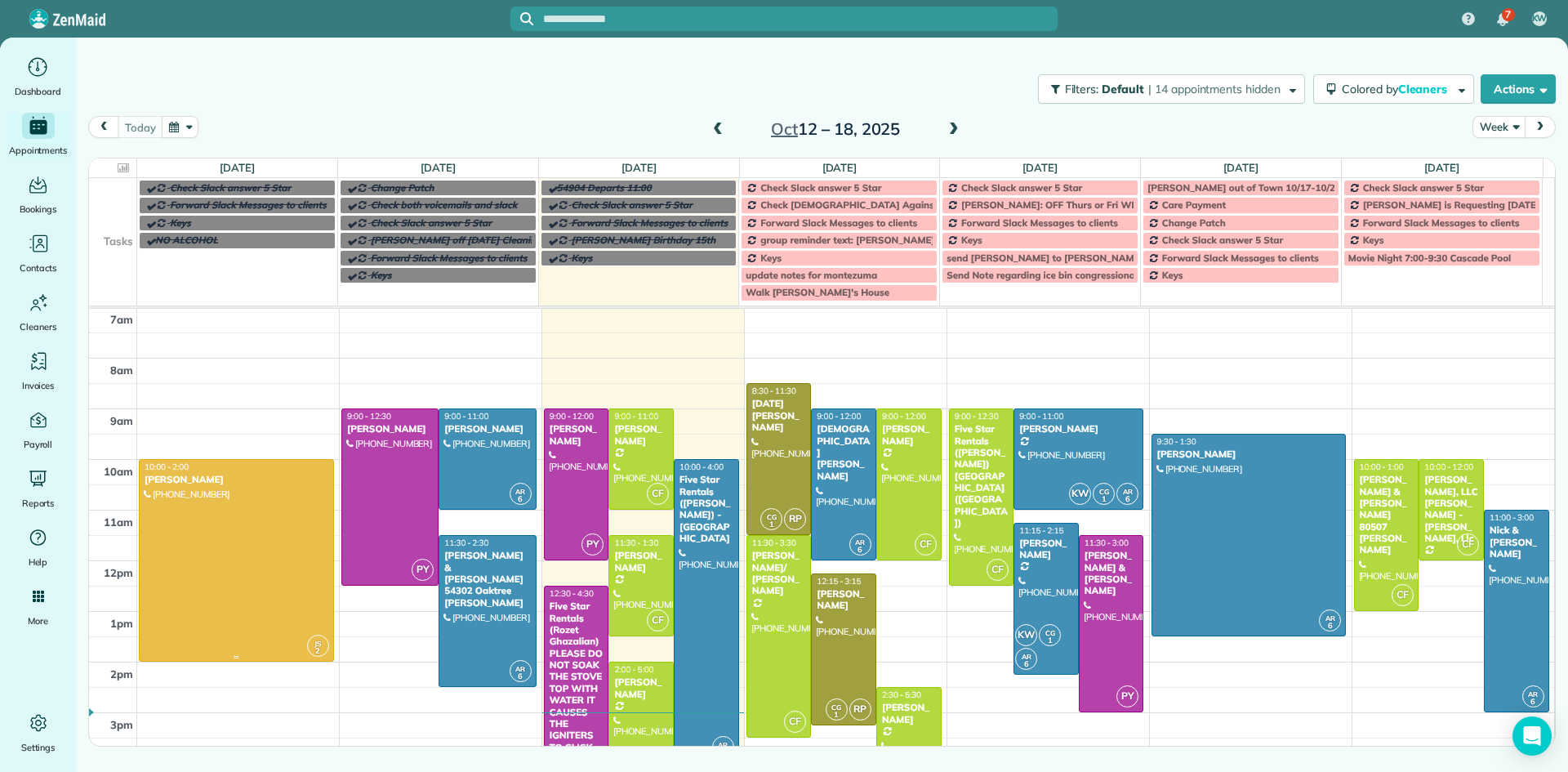
click at [287, 557] on div at bounding box center [236, 560] width 193 height 201
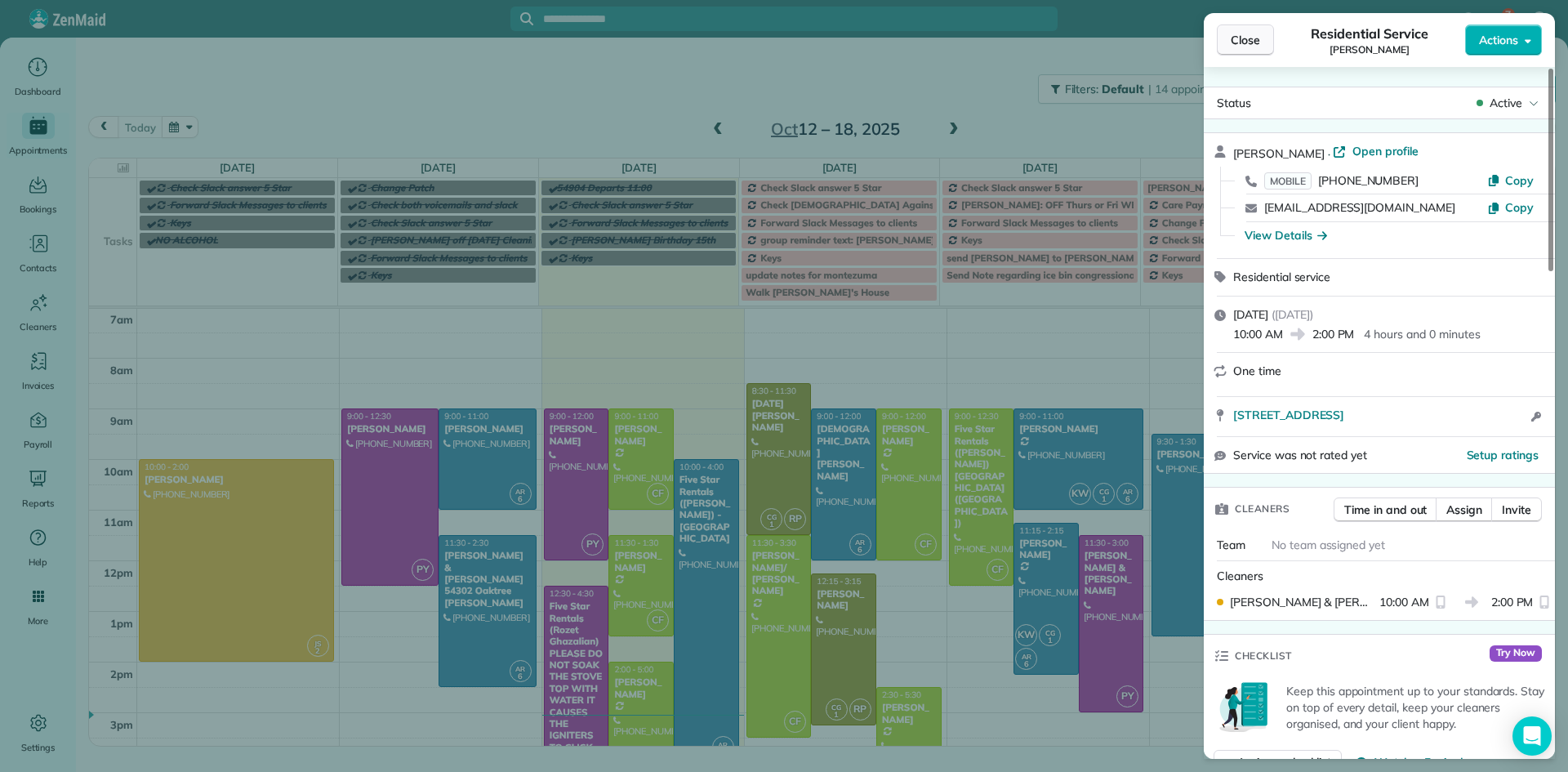
click at [1250, 37] on span "Close" at bounding box center [1246, 41] width 30 height 17
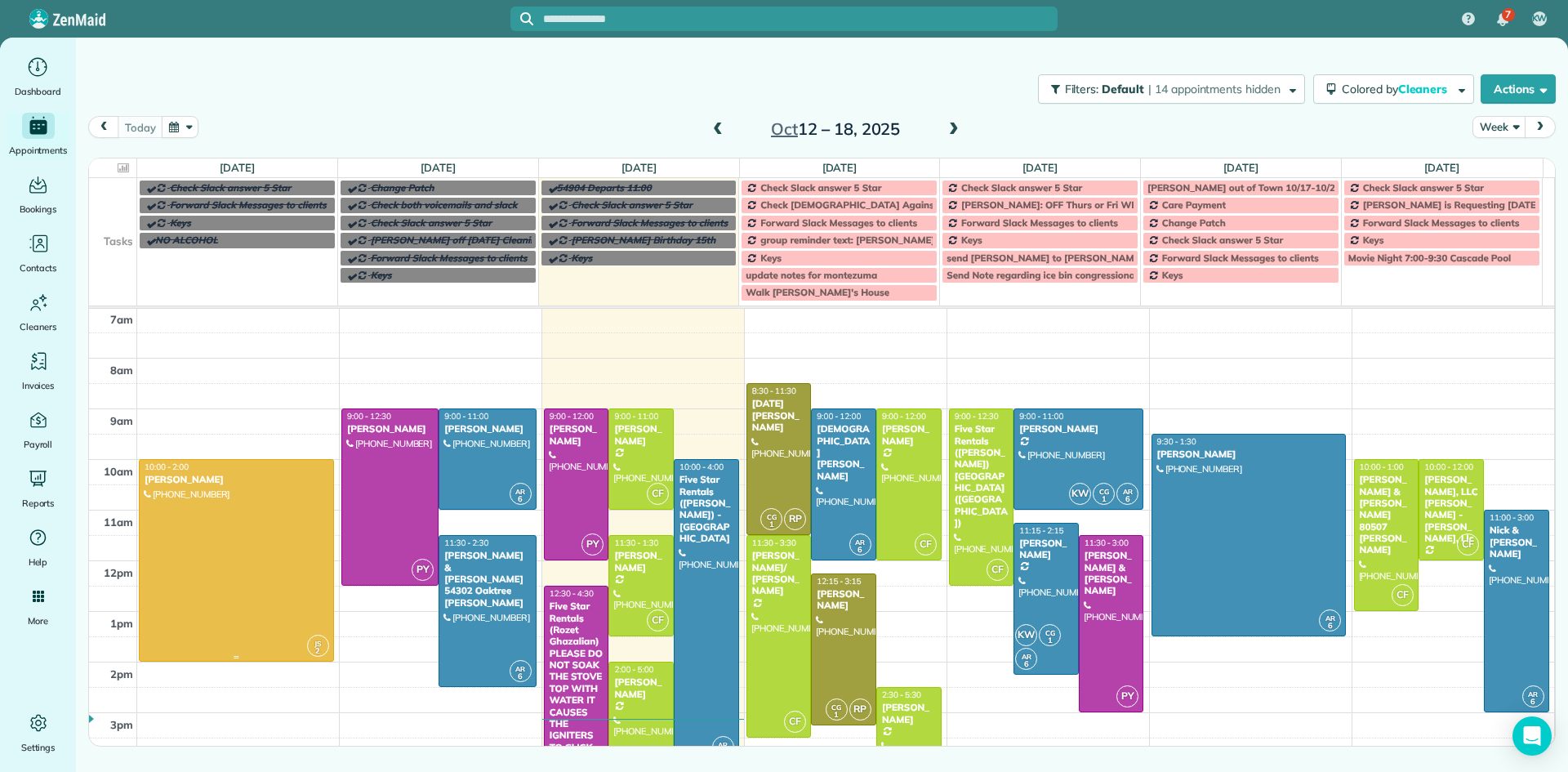
click at [241, 557] on div at bounding box center [236, 560] width 193 height 201
